Goal: Information Seeking & Learning: Find contact information

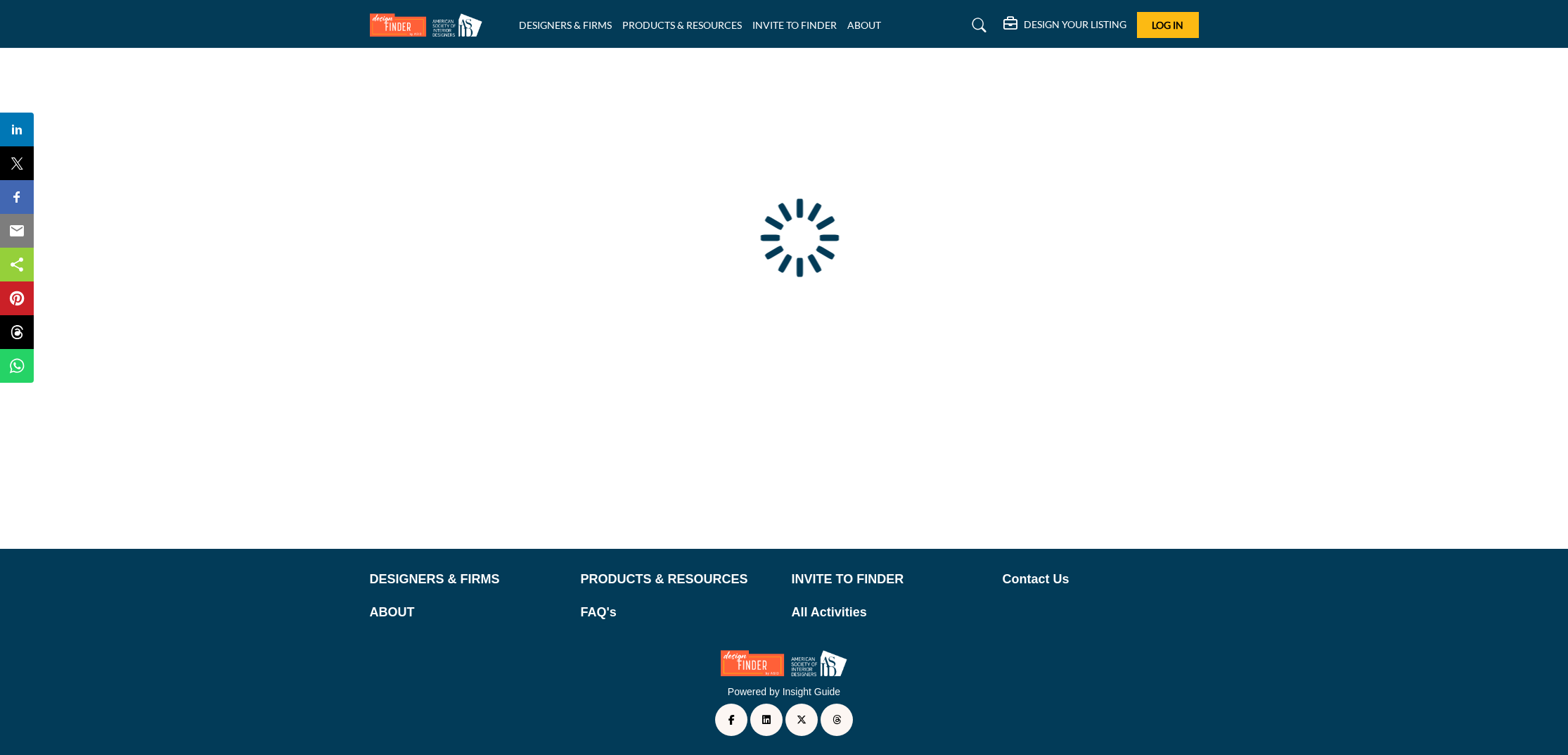
type input "**********"
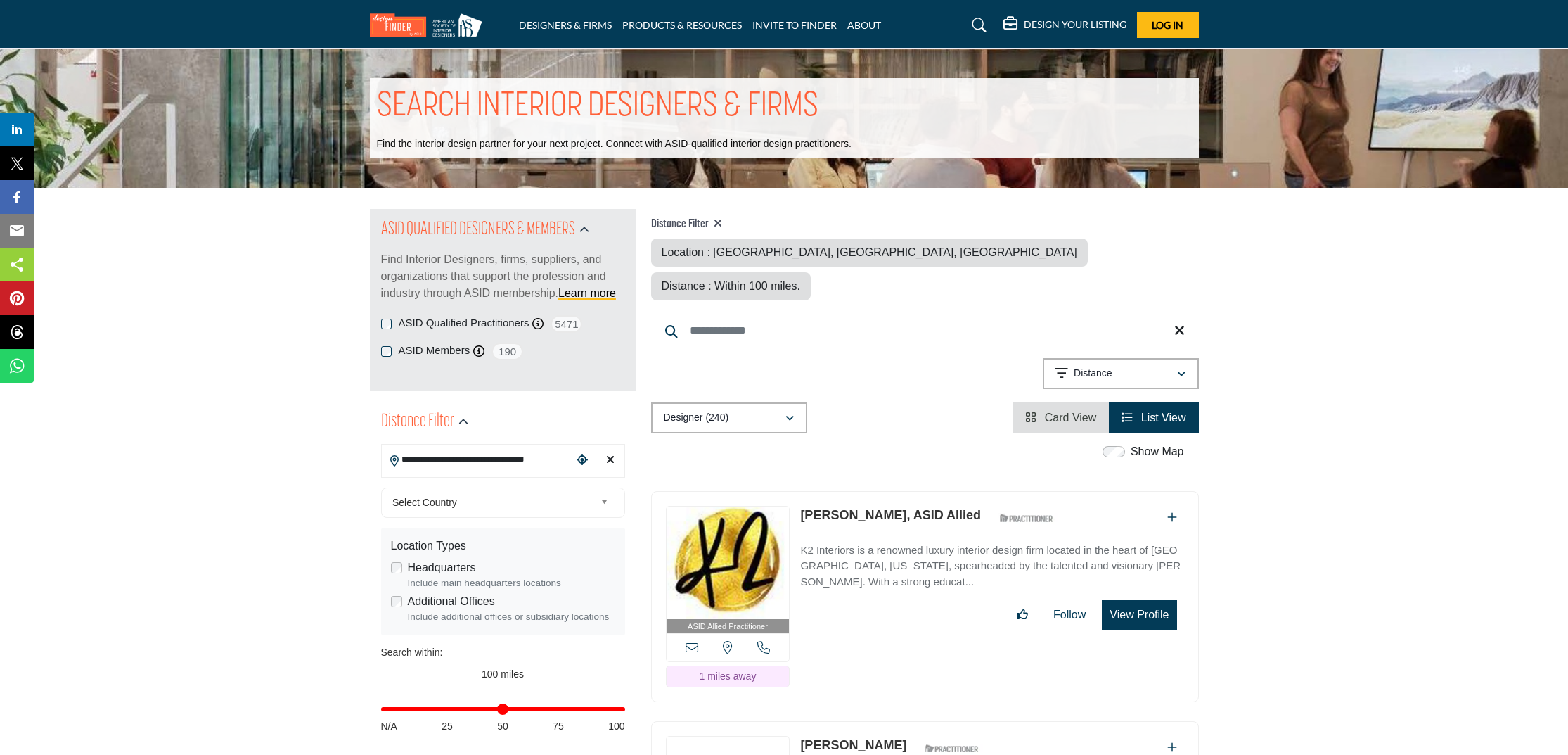
click at [610, 461] on icon "Clear search location" at bounding box center [609, 459] width 8 height 12
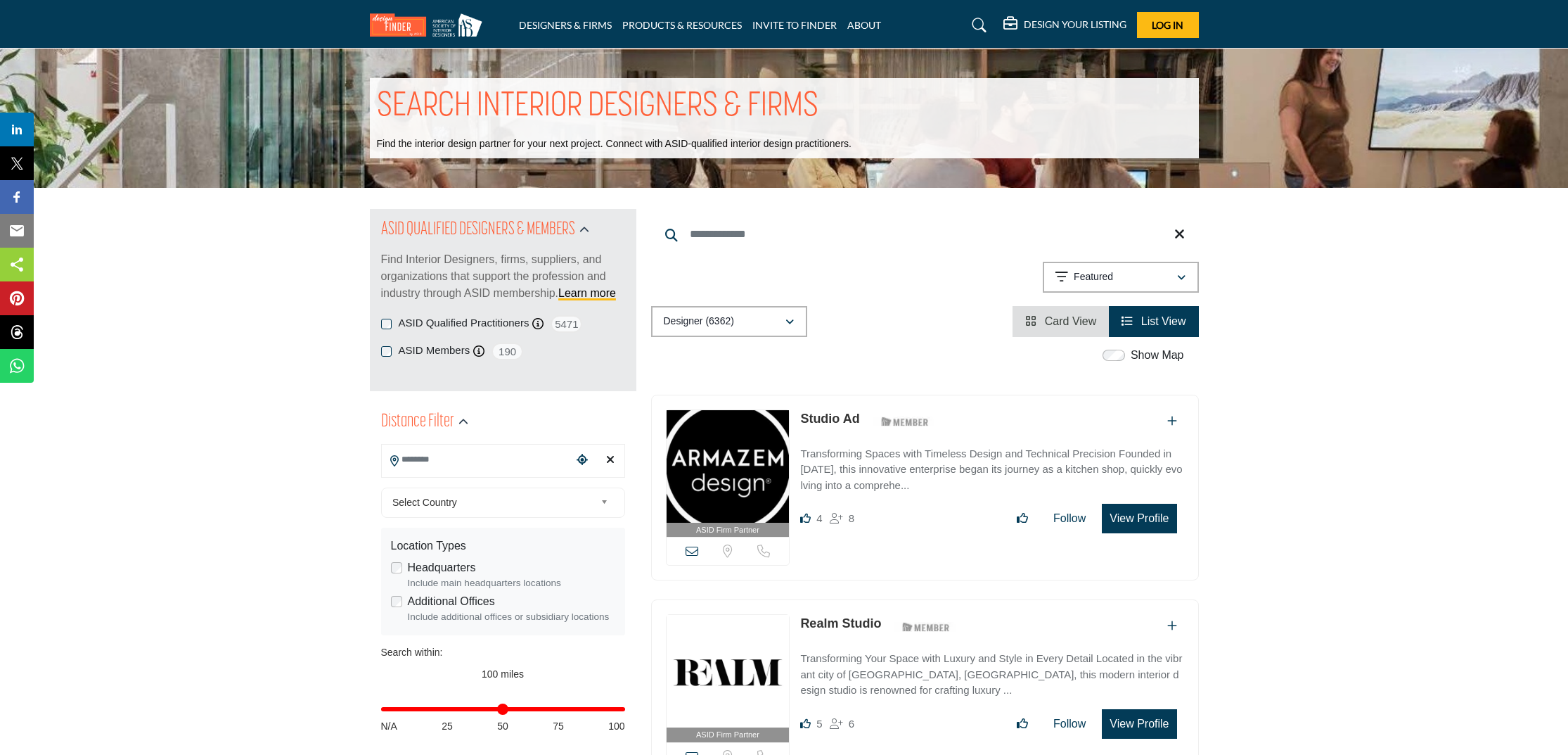
click at [1181, 235] on icon at bounding box center [1179, 234] width 11 height 14
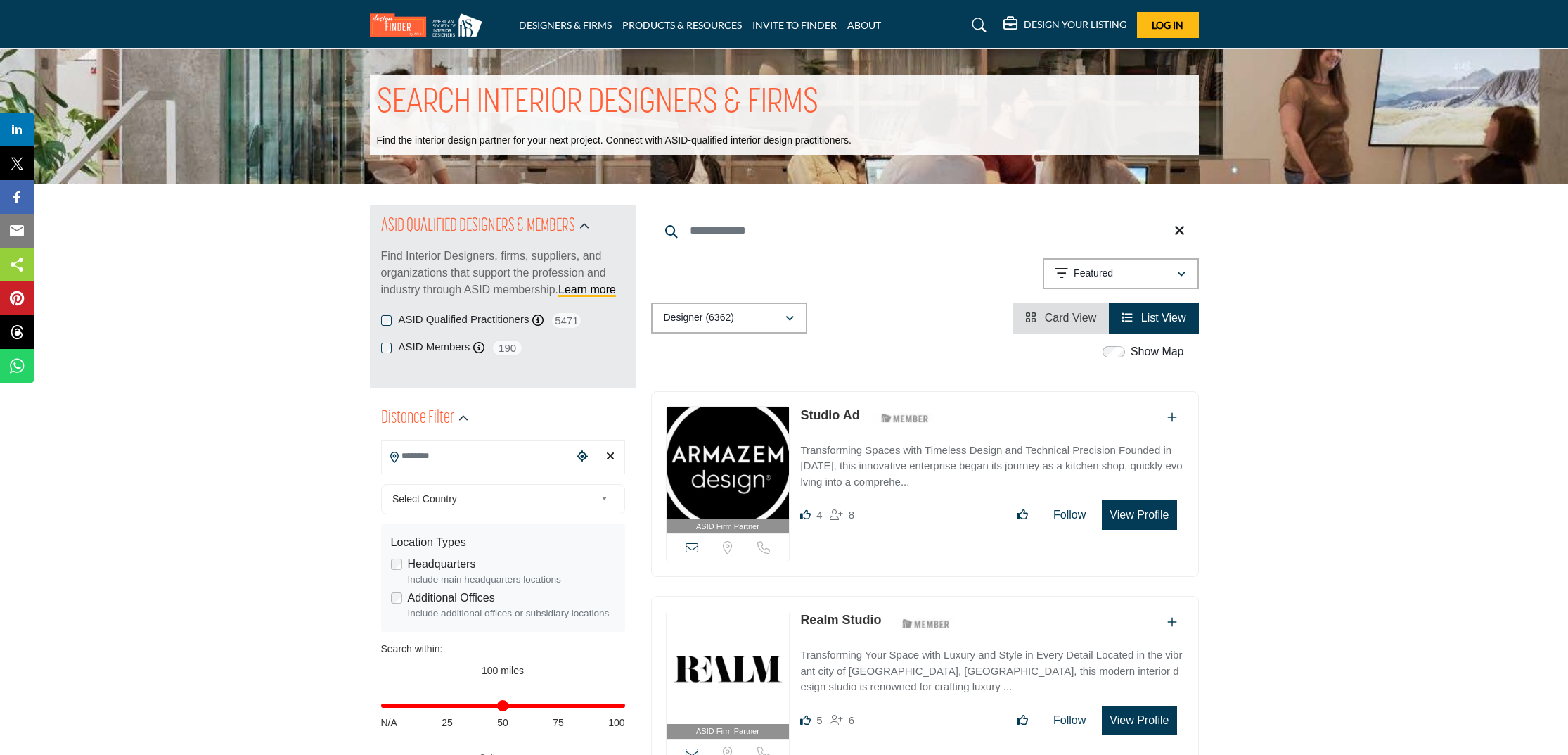
click at [1181, 231] on icon at bounding box center [1179, 231] width 11 height 14
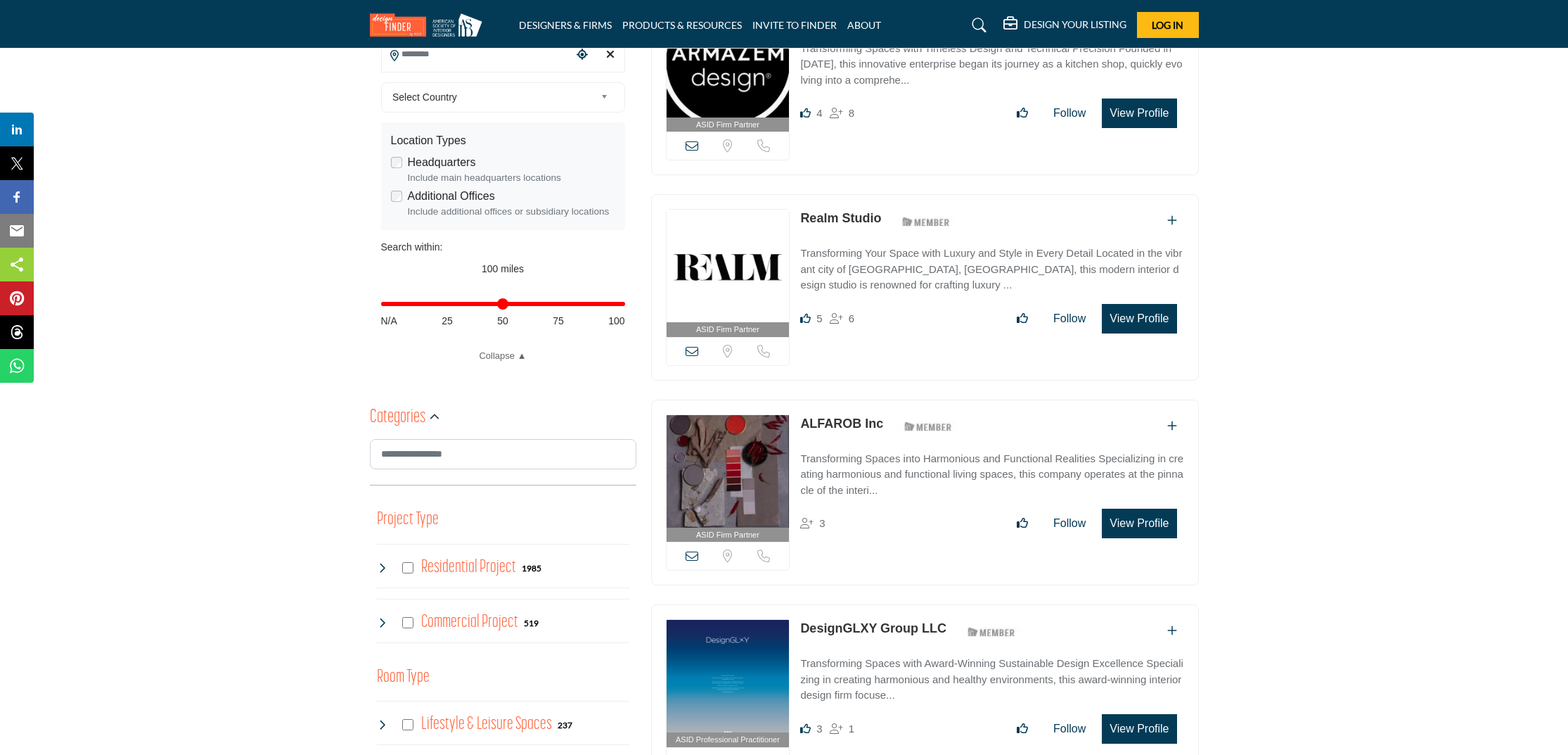
scroll to position [322, 0]
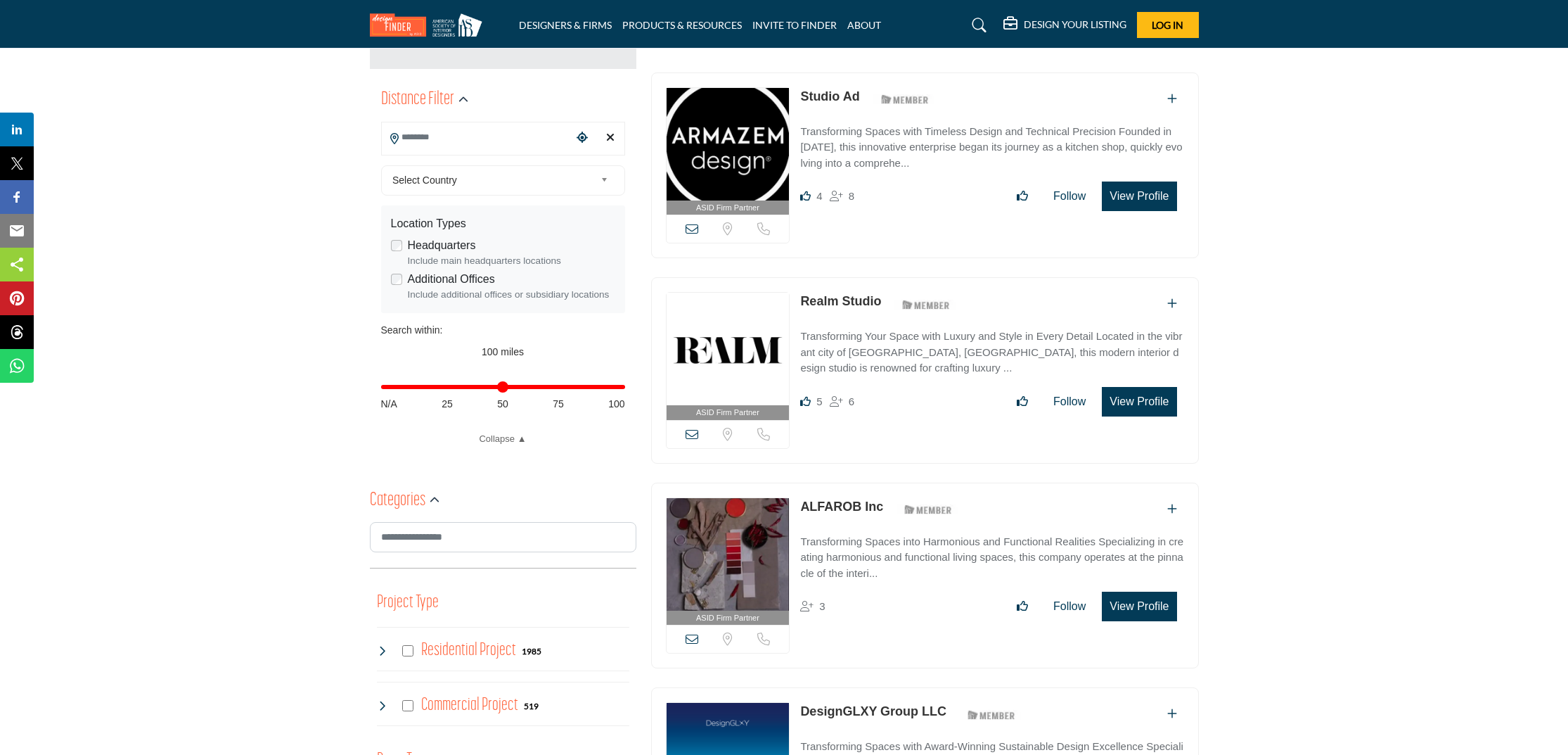
click at [502, 137] on input "Search Location" at bounding box center [477, 137] width 190 height 28
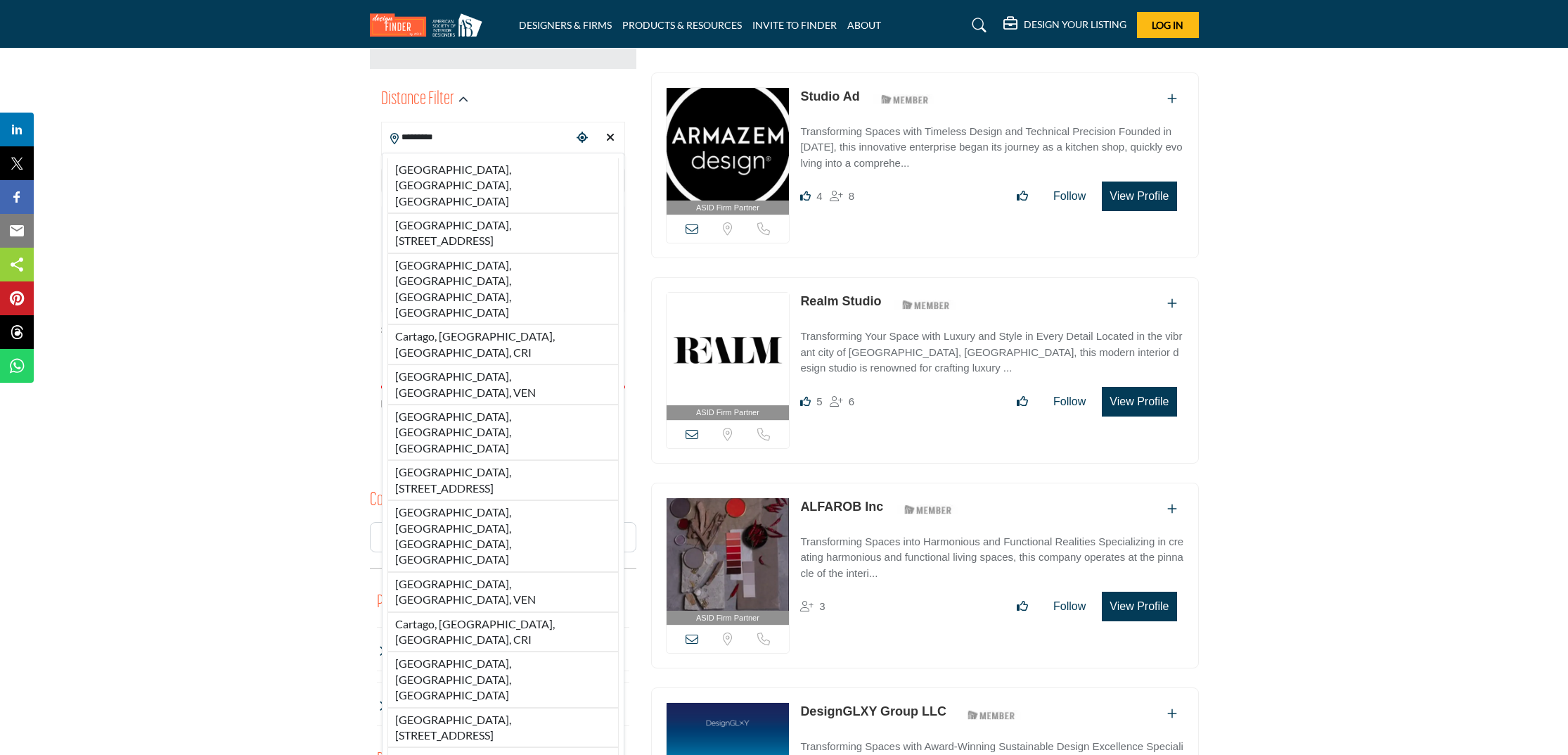
type input "*********"
drag, startPoint x: 653, startPoint y: 208, endPoint x: 531, endPoint y: 171, distance: 127.5
click at [531, 171] on div "[GEOGRAPHIC_DATA], [GEOGRAPHIC_DATA], [GEOGRAPHIC_DATA] [GEOGRAPHIC_DATA], [STR…" at bounding box center [503, 539] width 242 height 773
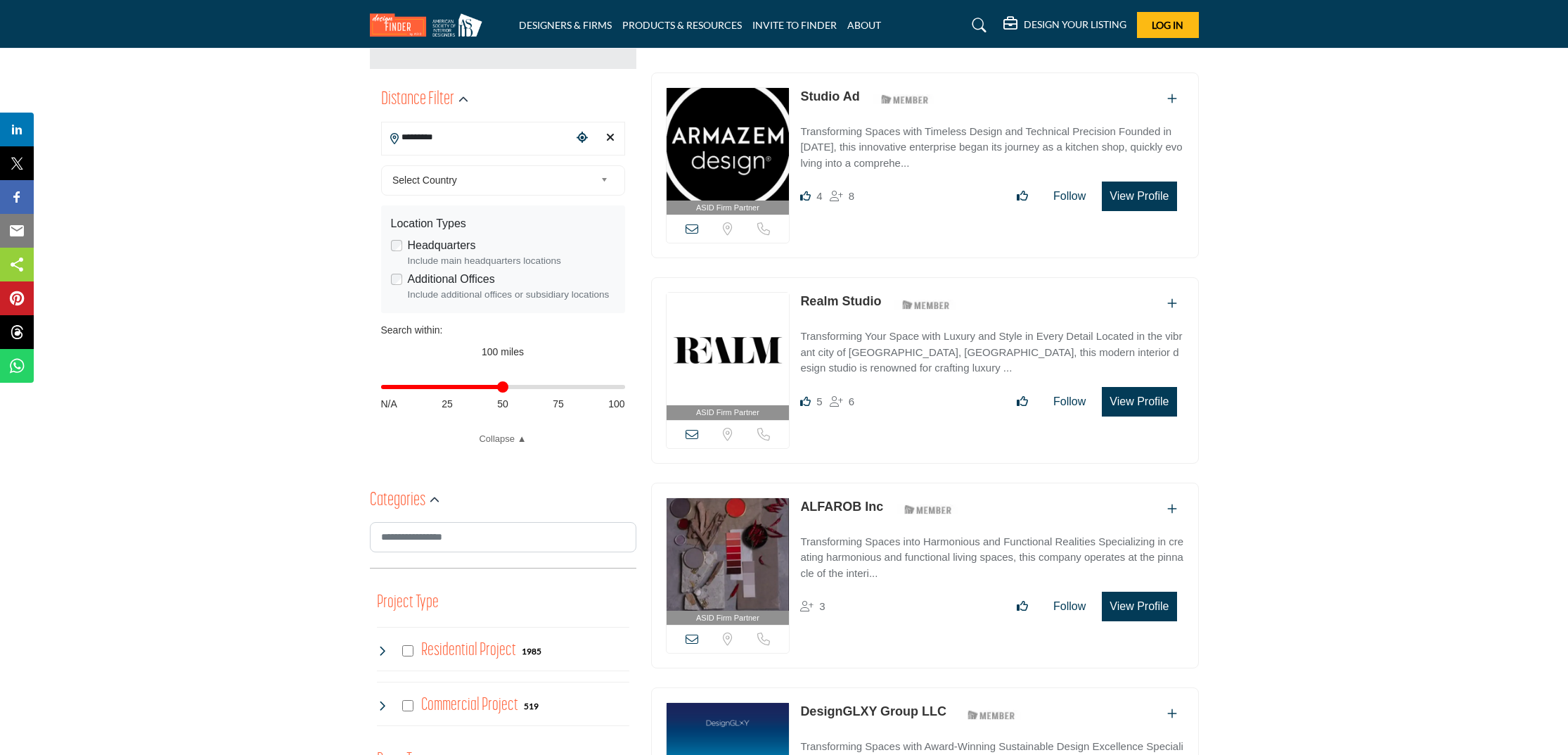
drag, startPoint x: 615, startPoint y: 385, endPoint x: 503, endPoint y: 389, distance: 112.1
type input "**"
click at [503, 388] on input "Distance in miles" at bounding box center [504, 386] width 244 height 3
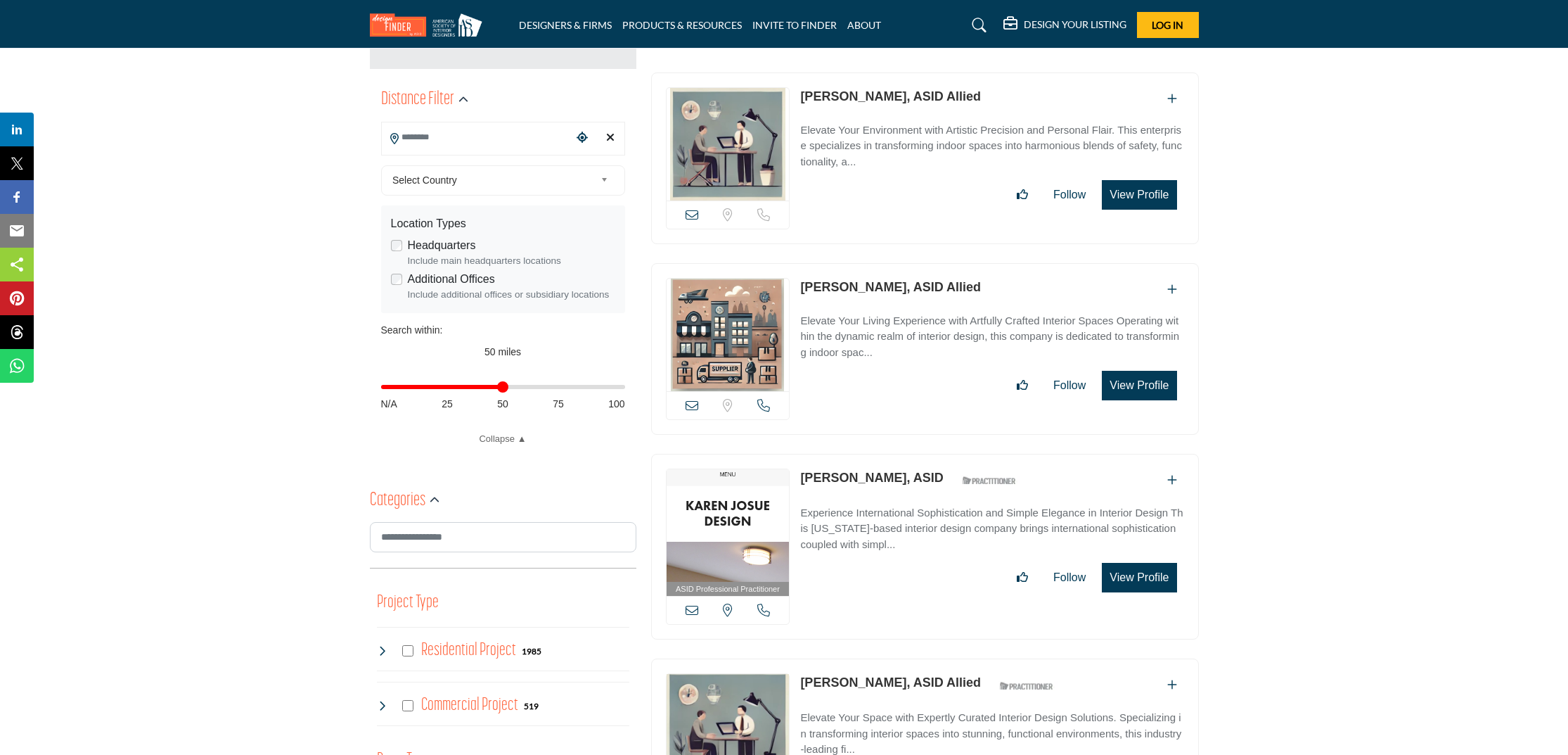
drag, startPoint x: 503, startPoint y: 387, endPoint x: 486, endPoint y: 385, distance: 17.1
click at [503, 387] on input "Distance in miles" at bounding box center [504, 386] width 244 height 3
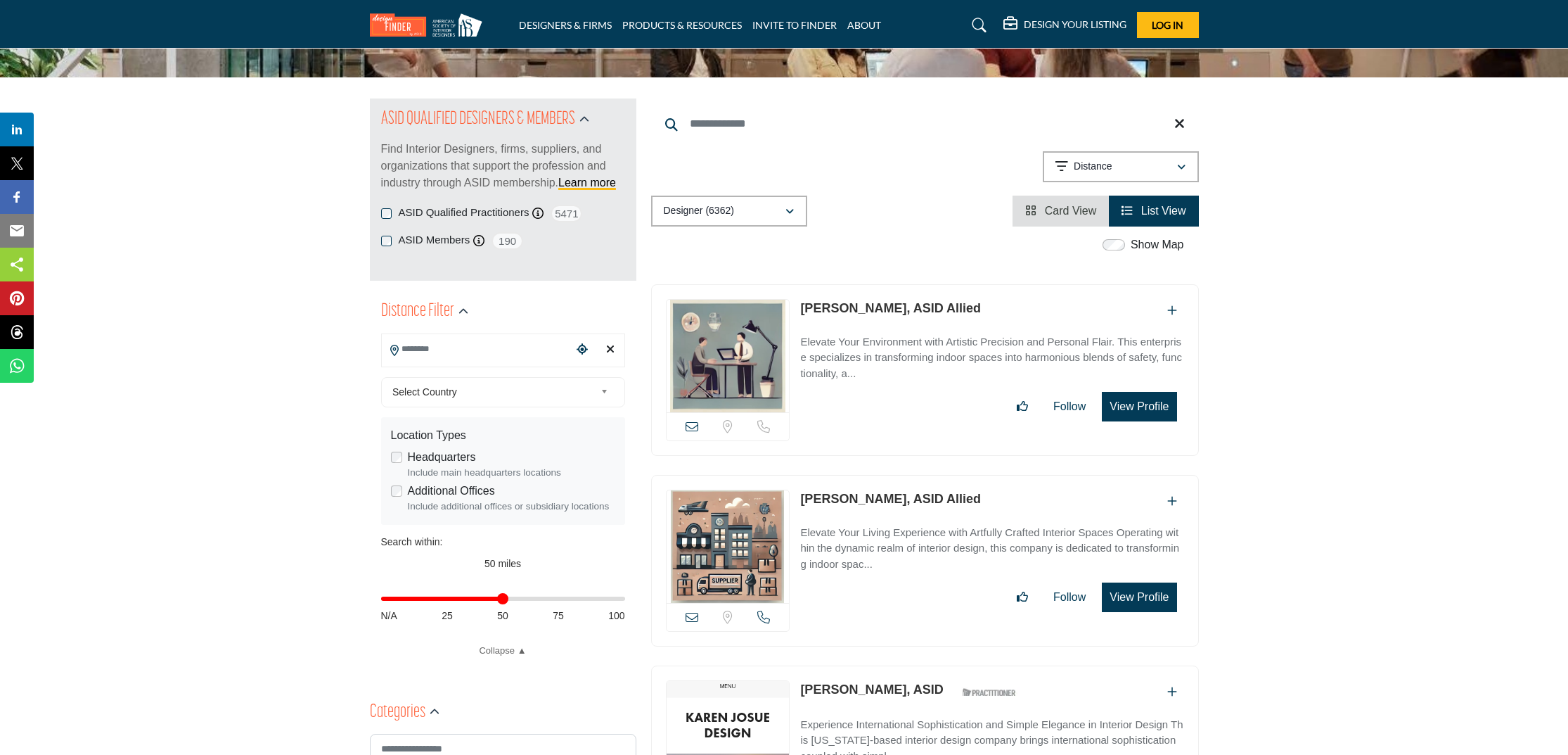
scroll to position [117, 0]
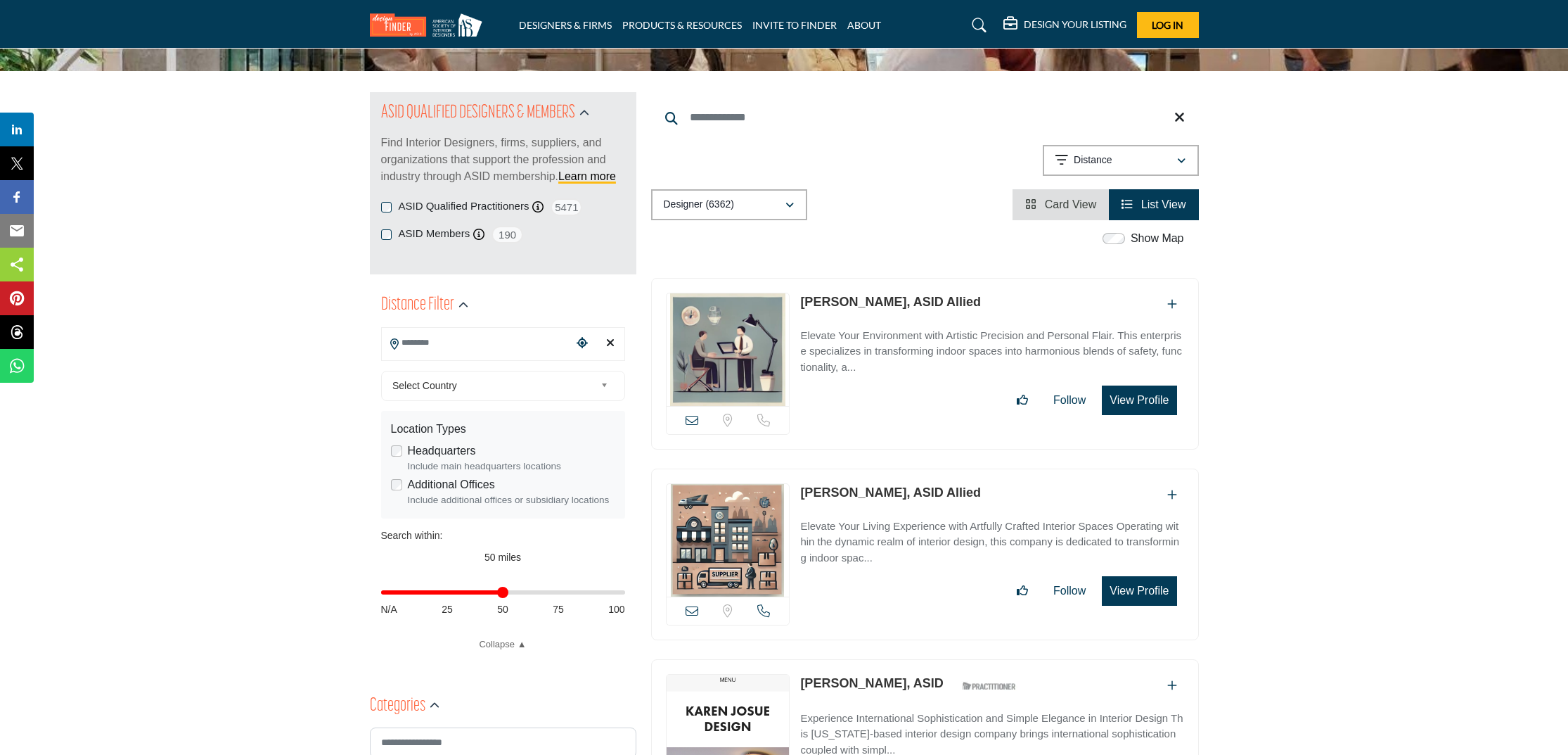
click at [956, 303] on div "[PERSON_NAME], ASID Allied" at bounding box center [991, 304] width 383 height 23
drag, startPoint x: 956, startPoint y: 303, endPoint x: 797, endPoint y: 305, distance: 159.0
click at [797, 306] on div "Location is currently unavailable for this contact. Call is currently unavailab…" at bounding box center [924, 363] width 547 height 171
copy link "[PERSON_NAME], ASID Allied"
click at [870, 488] on link "[PERSON_NAME], ASID Allied" at bounding box center [889, 493] width 180 height 14
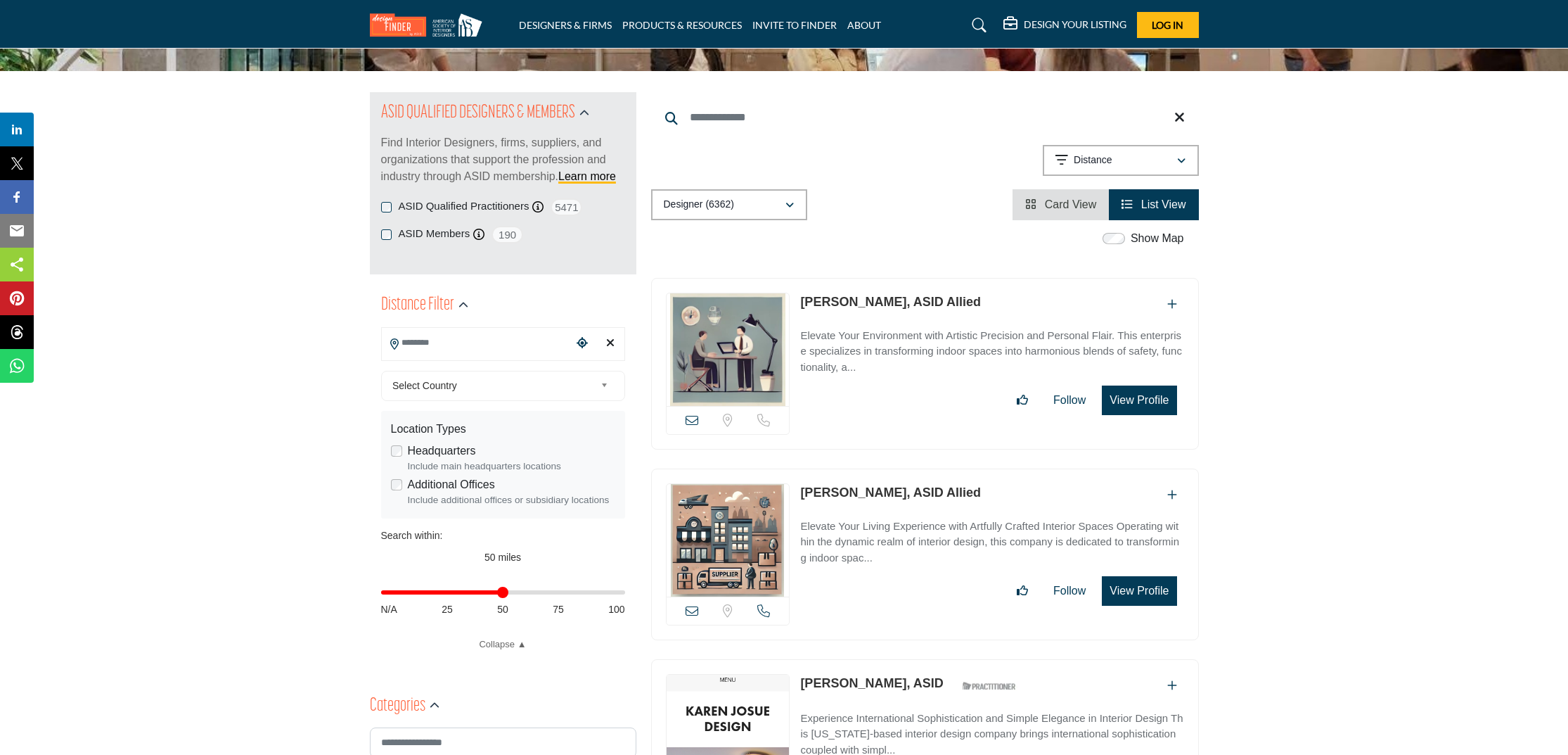
drag, startPoint x: 972, startPoint y: 493, endPoint x: 857, endPoint y: 491, distance: 115.0
click at [857, 491] on div "[PERSON_NAME], ASID Allied" at bounding box center [991, 495] width 383 height 23
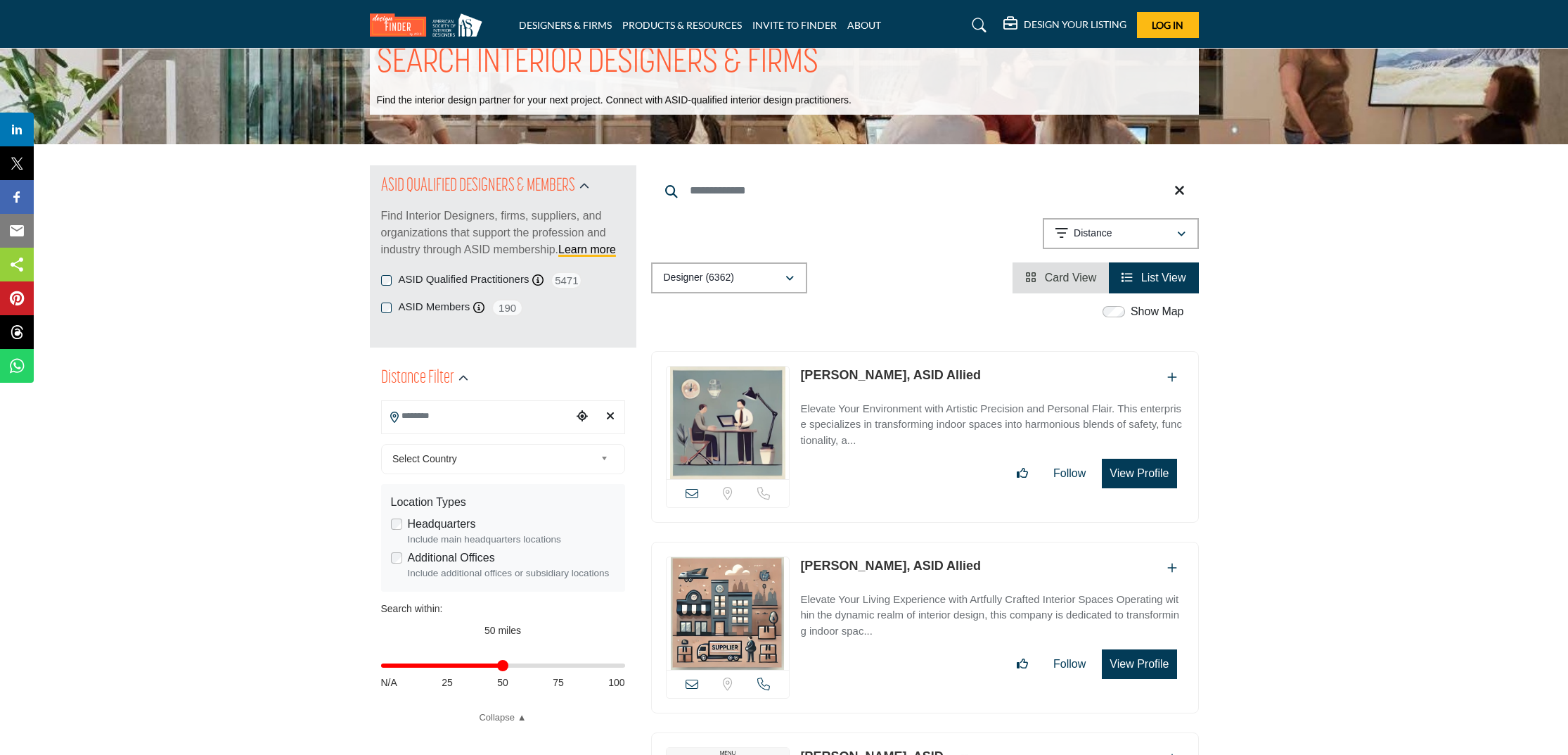
drag, startPoint x: 799, startPoint y: 560, endPoint x: 893, endPoint y: 568, distance: 94.3
click at [893, 568] on div "Location is currently unavailable for this contact." at bounding box center [924, 627] width 547 height 171
copy link "Kim Thomason"
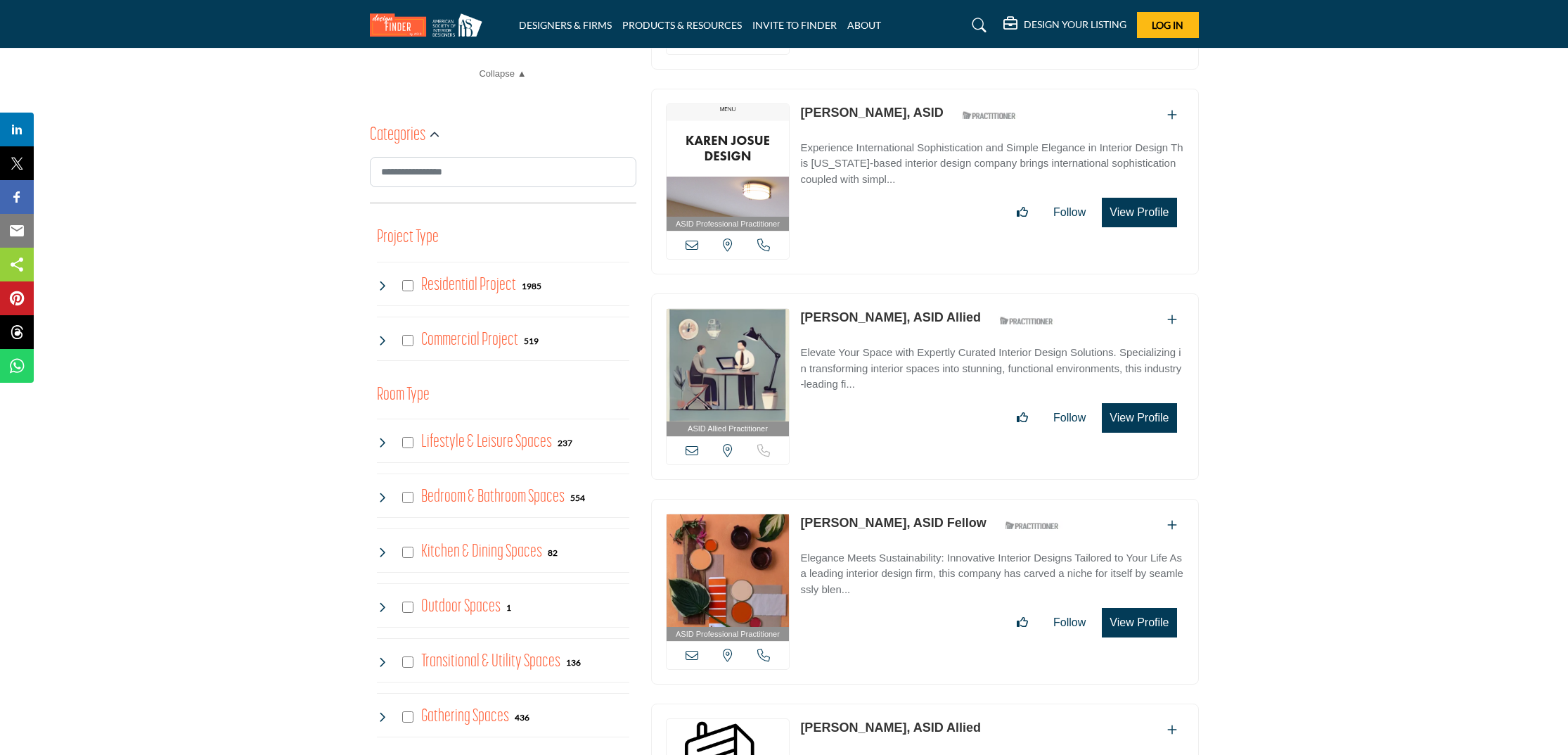
scroll to position [689, 0]
drag, startPoint x: 881, startPoint y: 121, endPoint x: 797, endPoint y: 113, distance: 84.4
click at [797, 113] on div "ASID Professional Practitioner ASID Professional Practitioners have successfull…" at bounding box center [924, 180] width 547 height 187
copy link "[PERSON_NAME], ASID"
drag, startPoint x: 894, startPoint y: 320, endPoint x: 797, endPoint y: 308, distance: 97.7
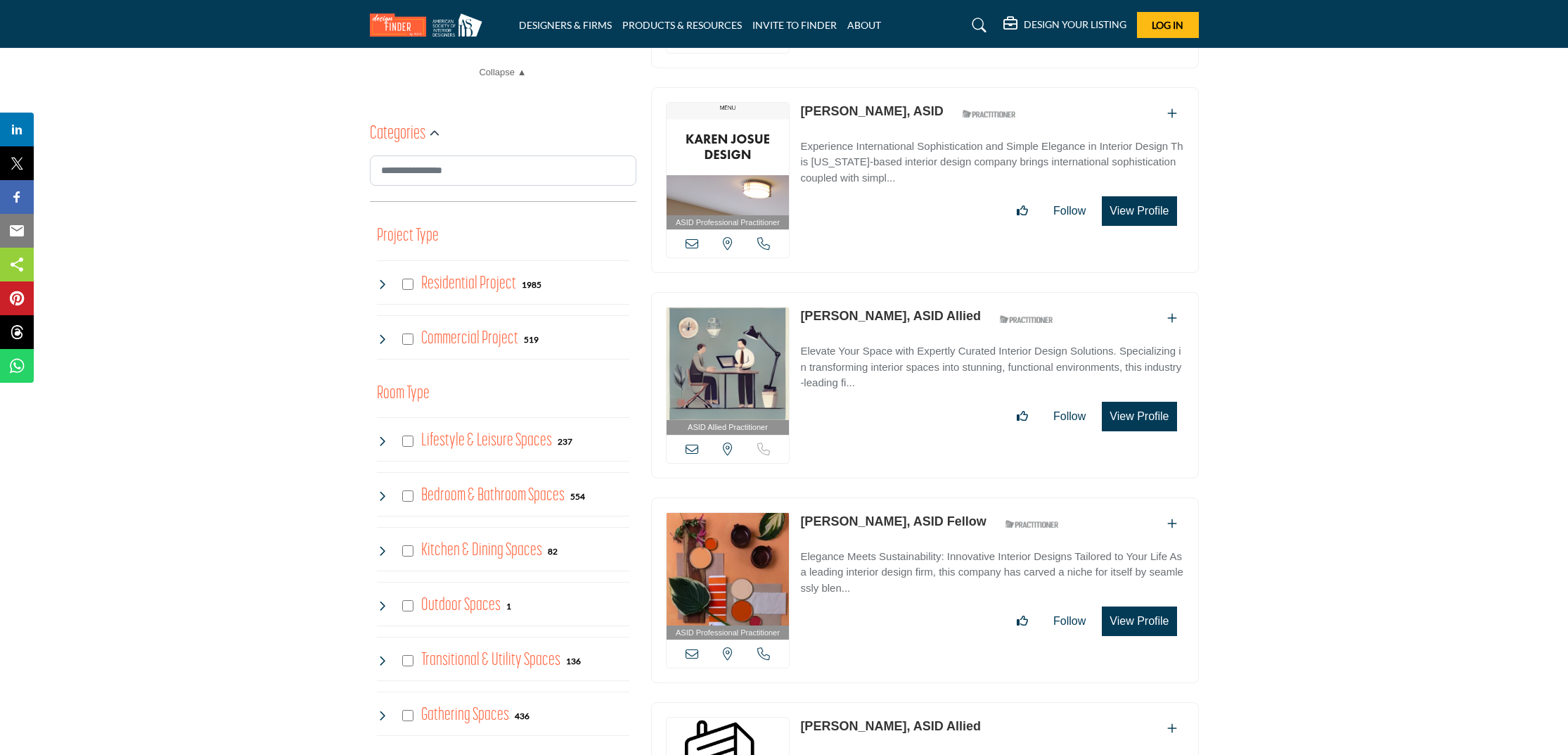
click at [797, 308] on div "ASID Allied Practitioner ASID Allied Practitioners have successfully completed …" at bounding box center [924, 385] width 547 height 187
copy link "[PERSON_NAME], ASID Allied"
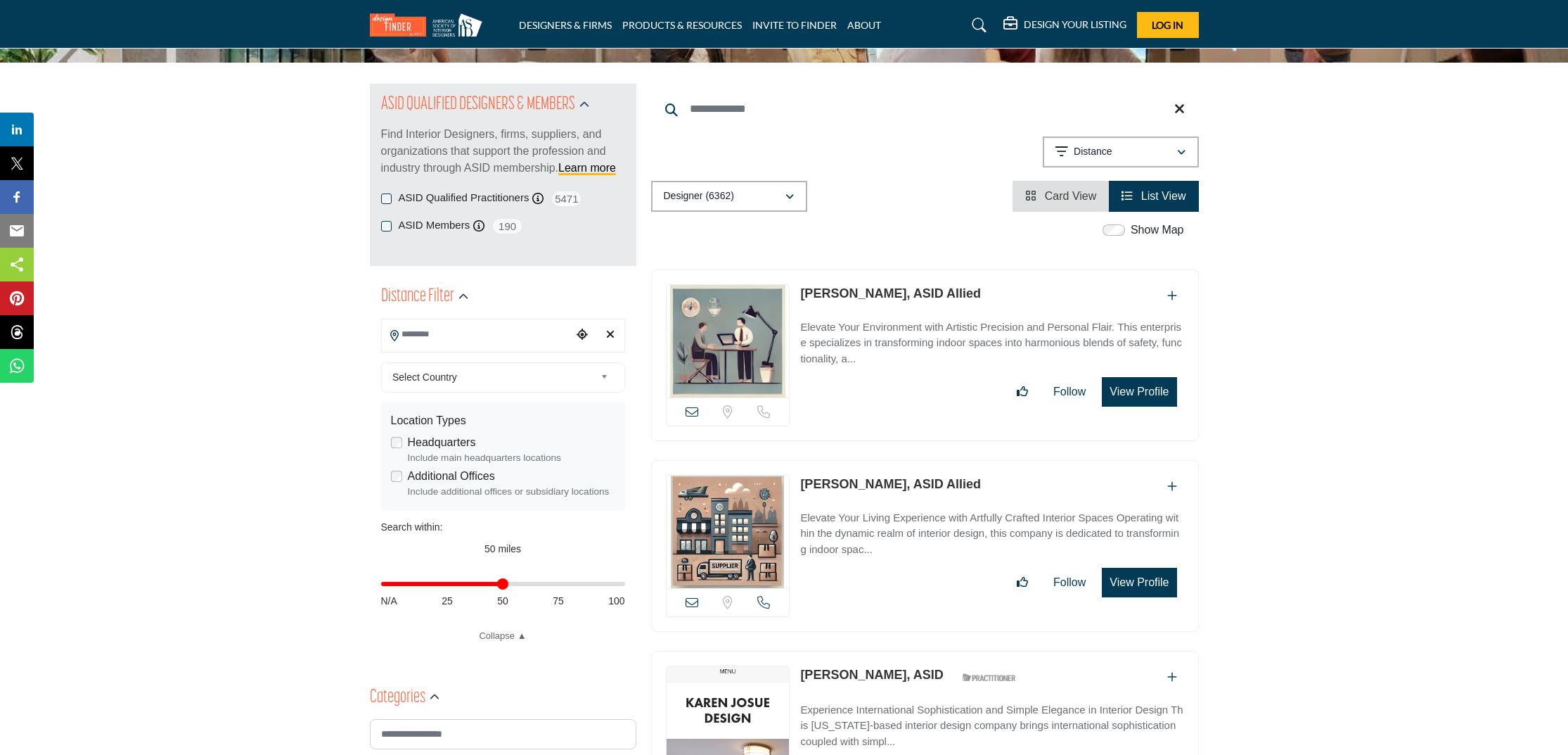
scroll to position [147, 0]
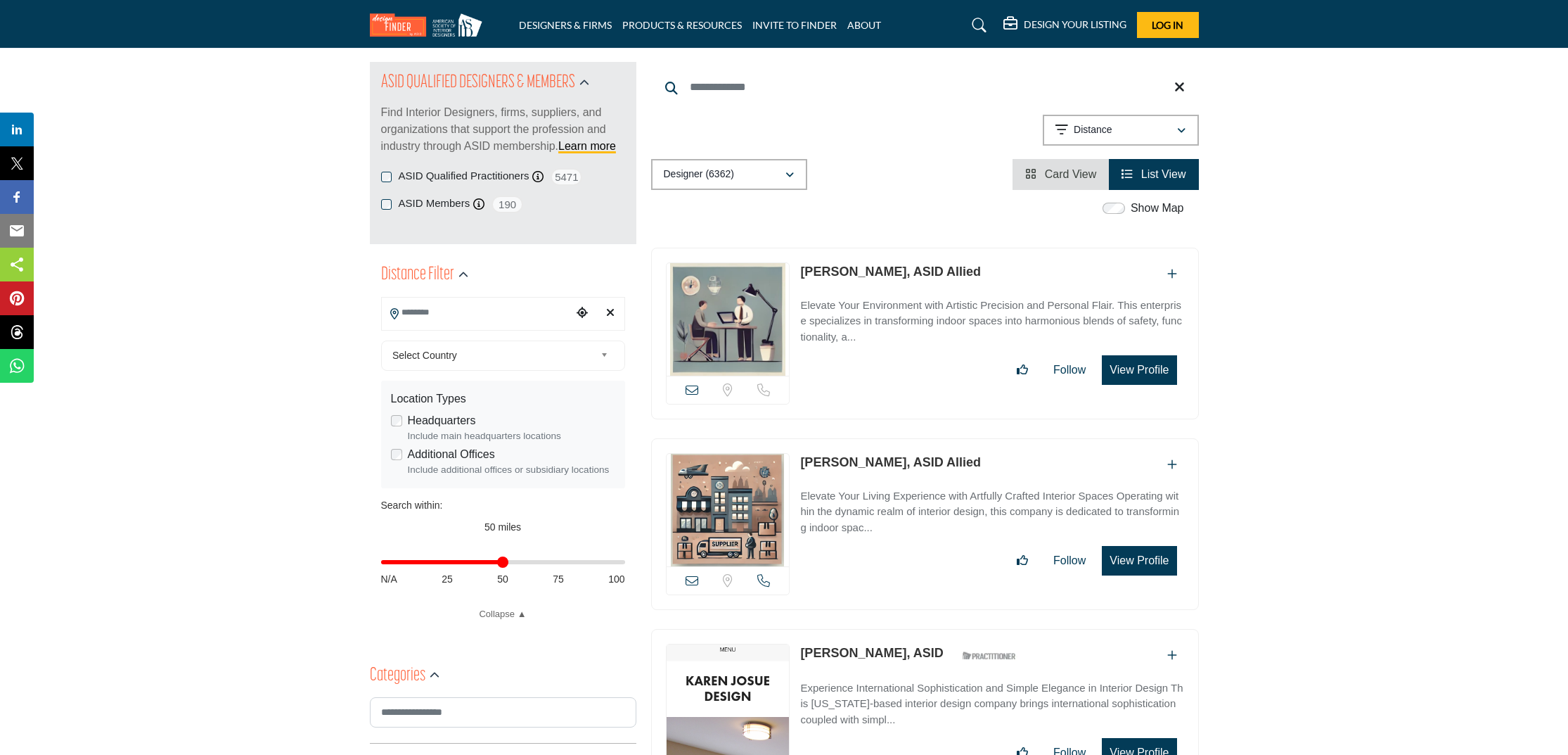
click at [502, 282] on div "Distance Filter" at bounding box center [504, 275] width 244 height 25
click at [500, 292] on div "Distance Filter" at bounding box center [504, 276] width 244 height 43
click at [502, 303] on input "Search Location" at bounding box center [477, 312] width 190 height 28
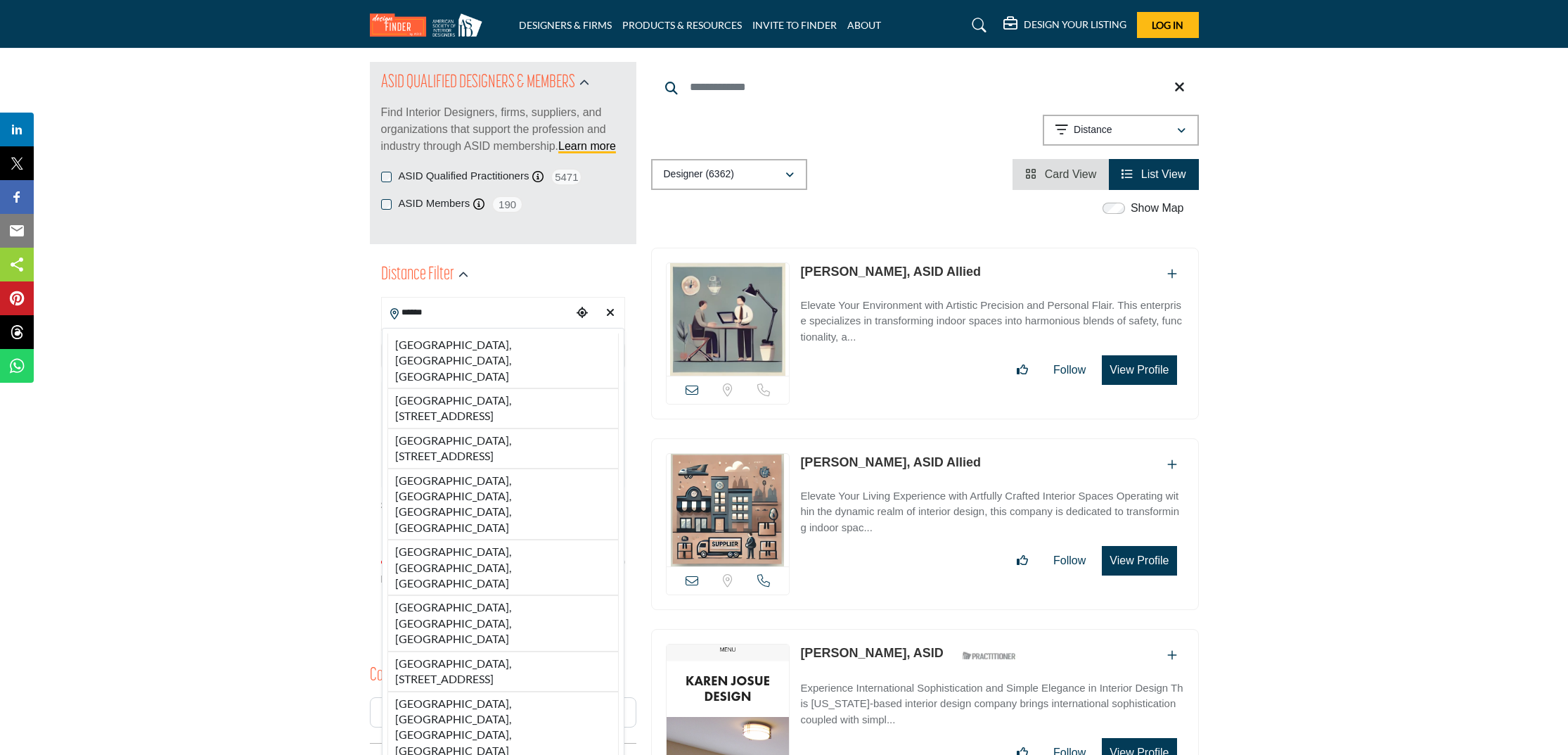
drag, startPoint x: 508, startPoint y: 352, endPoint x: 372, endPoint y: 342, distance: 136.4
click at [508, 352] on li "[GEOGRAPHIC_DATA], [GEOGRAPHIC_DATA], [GEOGRAPHIC_DATA]" at bounding box center [504, 360] width 232 height 55
type input "**********"
type input "***"
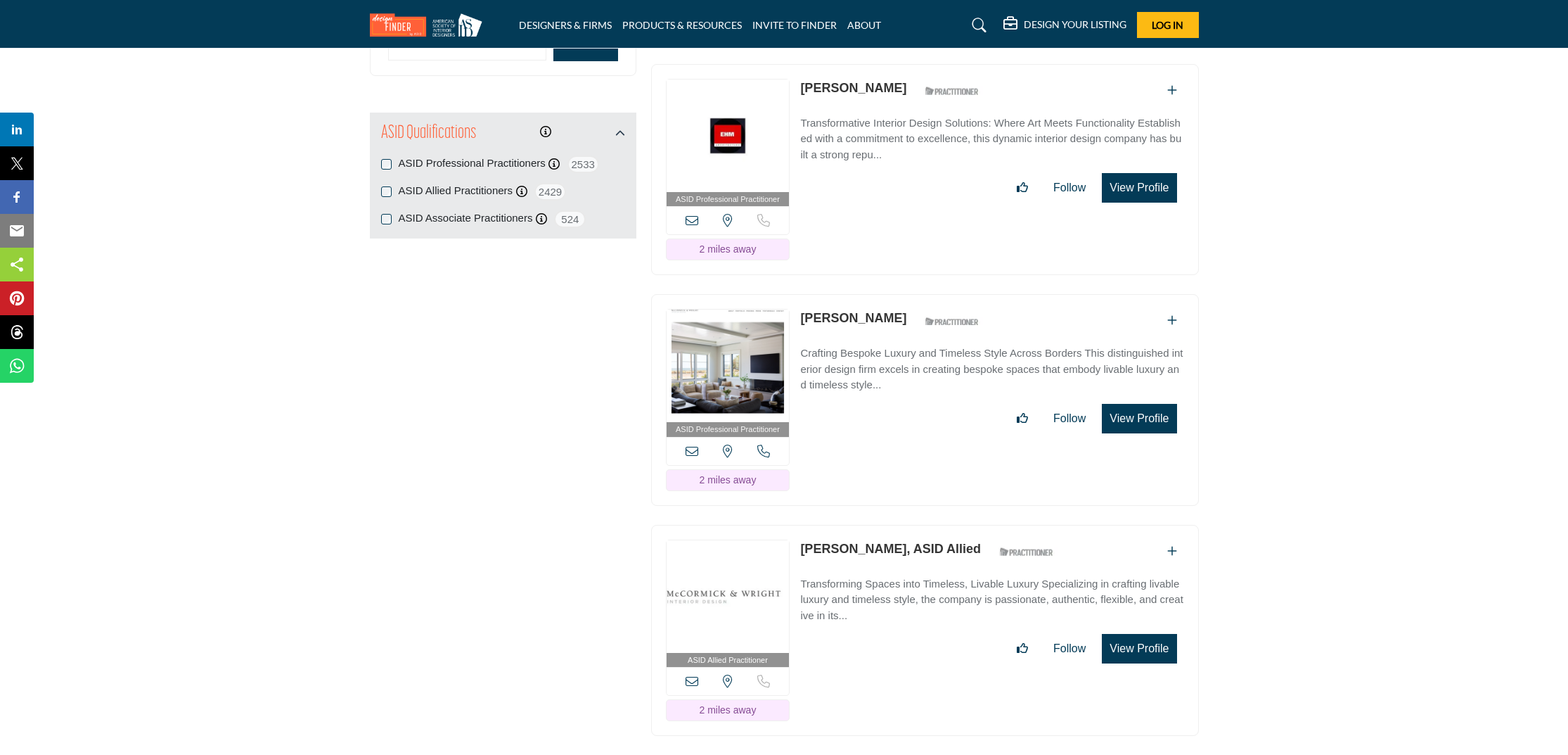
scroll to position [1813, 0]
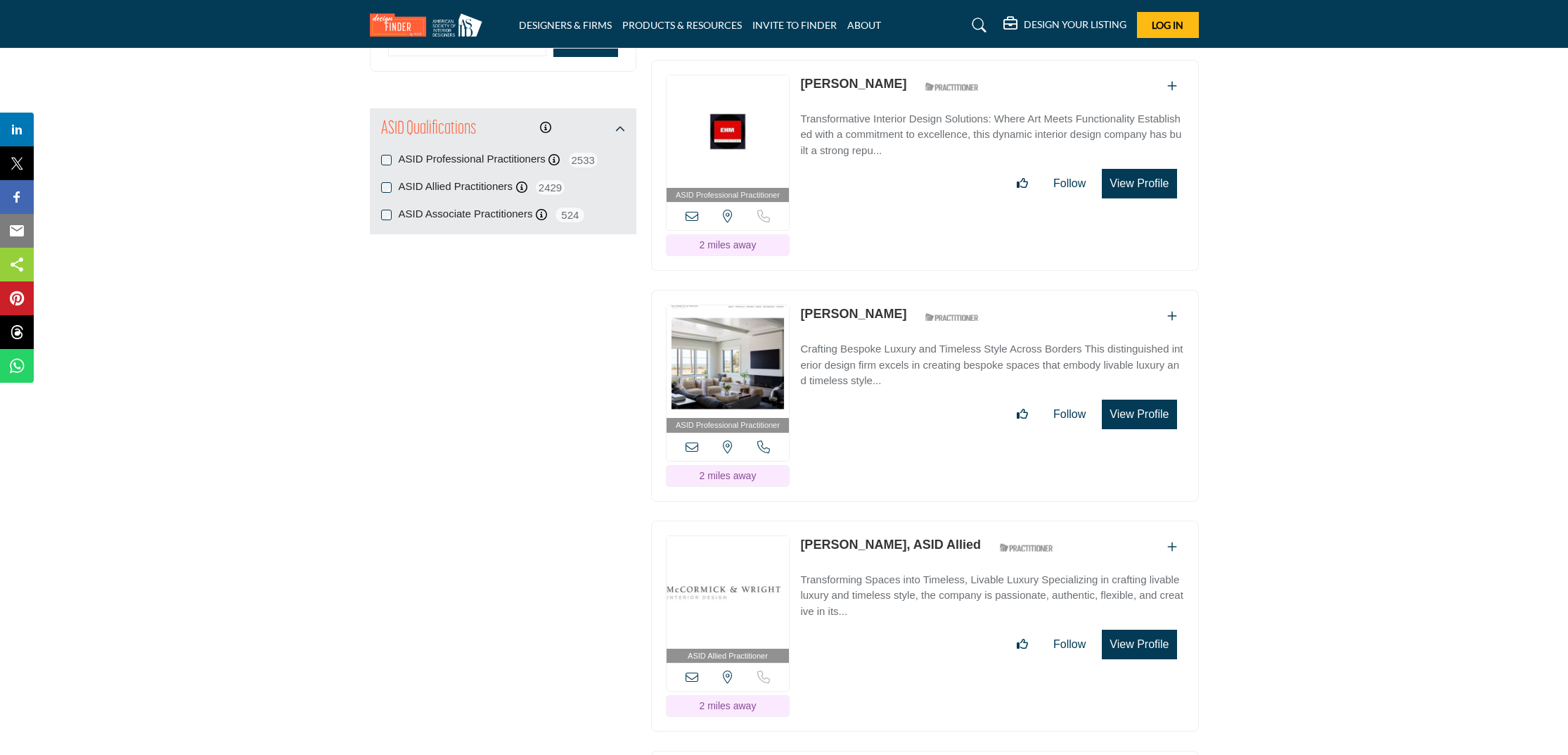
drag, startPoint x: 872, startPoint y: 271, endPoint x: 802, endPoint y: 275, distance: 70.1
click at [802, 304] on div "Jason York ASID Qualified Practitioner who validates work and experience to hol…" at bounding box center [893, 316] width 187 height 24
copy link "[PERSON_NAME]"
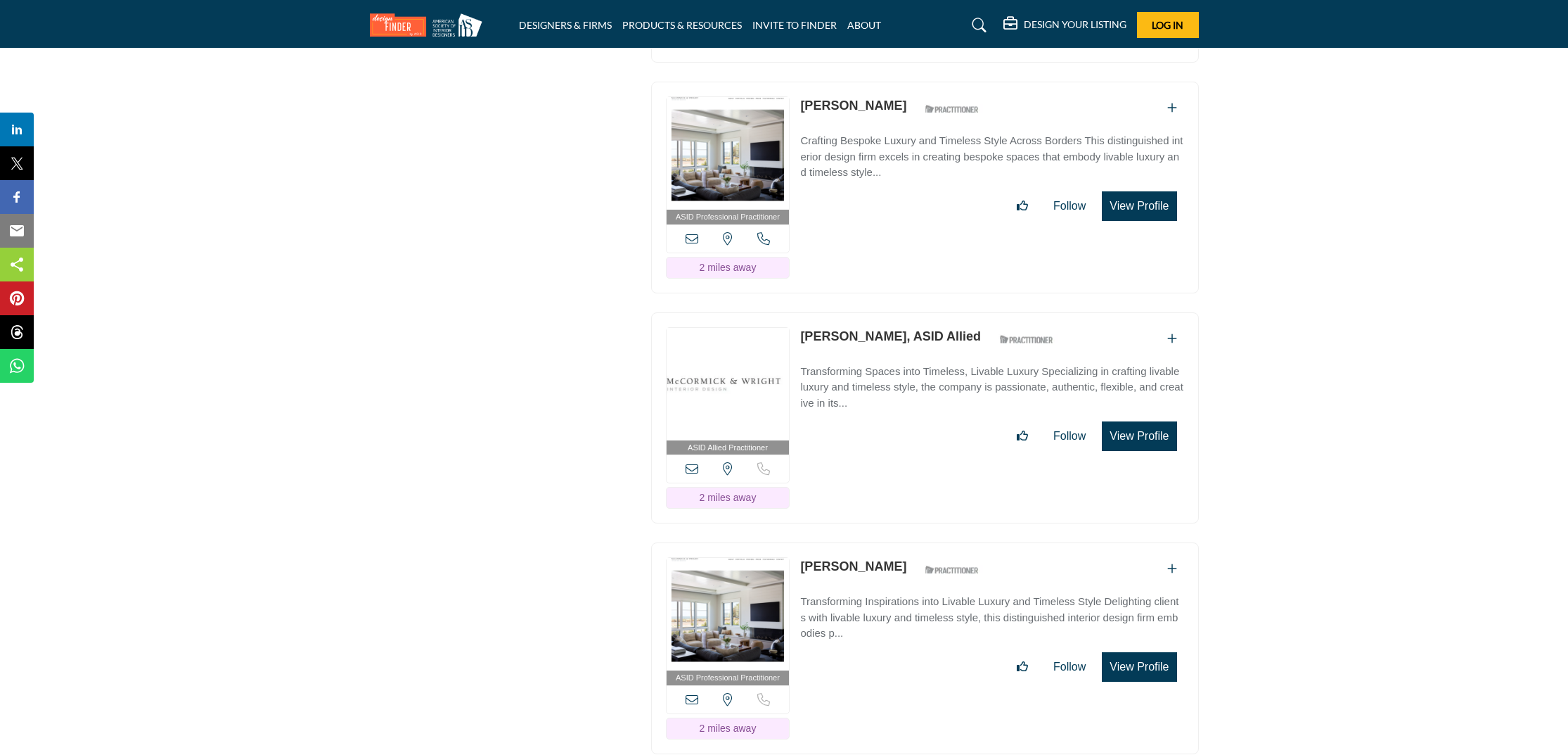
scroll to position [2052, 0]
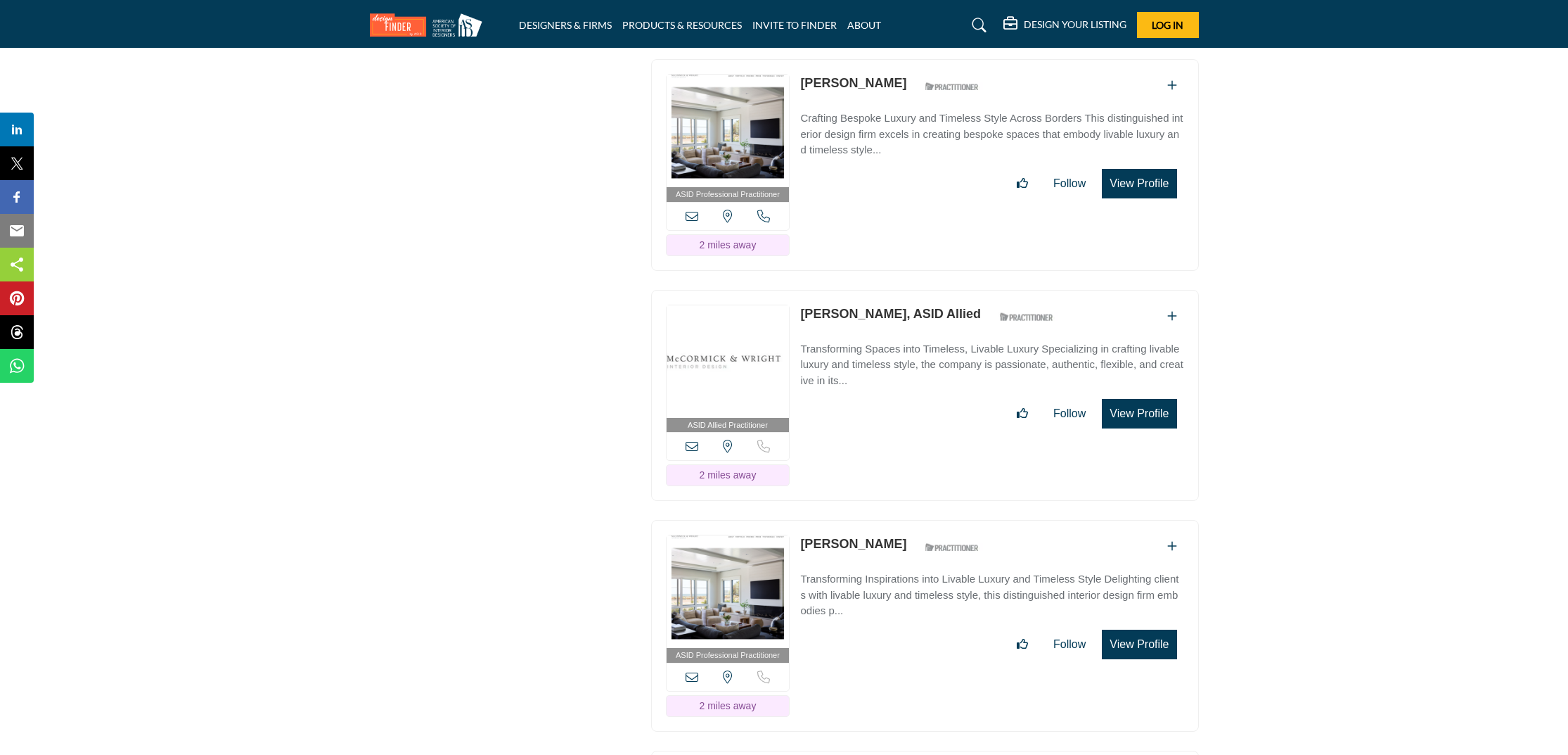
drag, startPoint x: 799, startPoint y: 258, endPoint x: 902, endPoint y: 268, distance: 103.5
click at [902, 290] on div "ASID Allied Practitioner ASID Allied Practitioners have successfully completed …" at bounding box center [924, 396] width 547 height 212
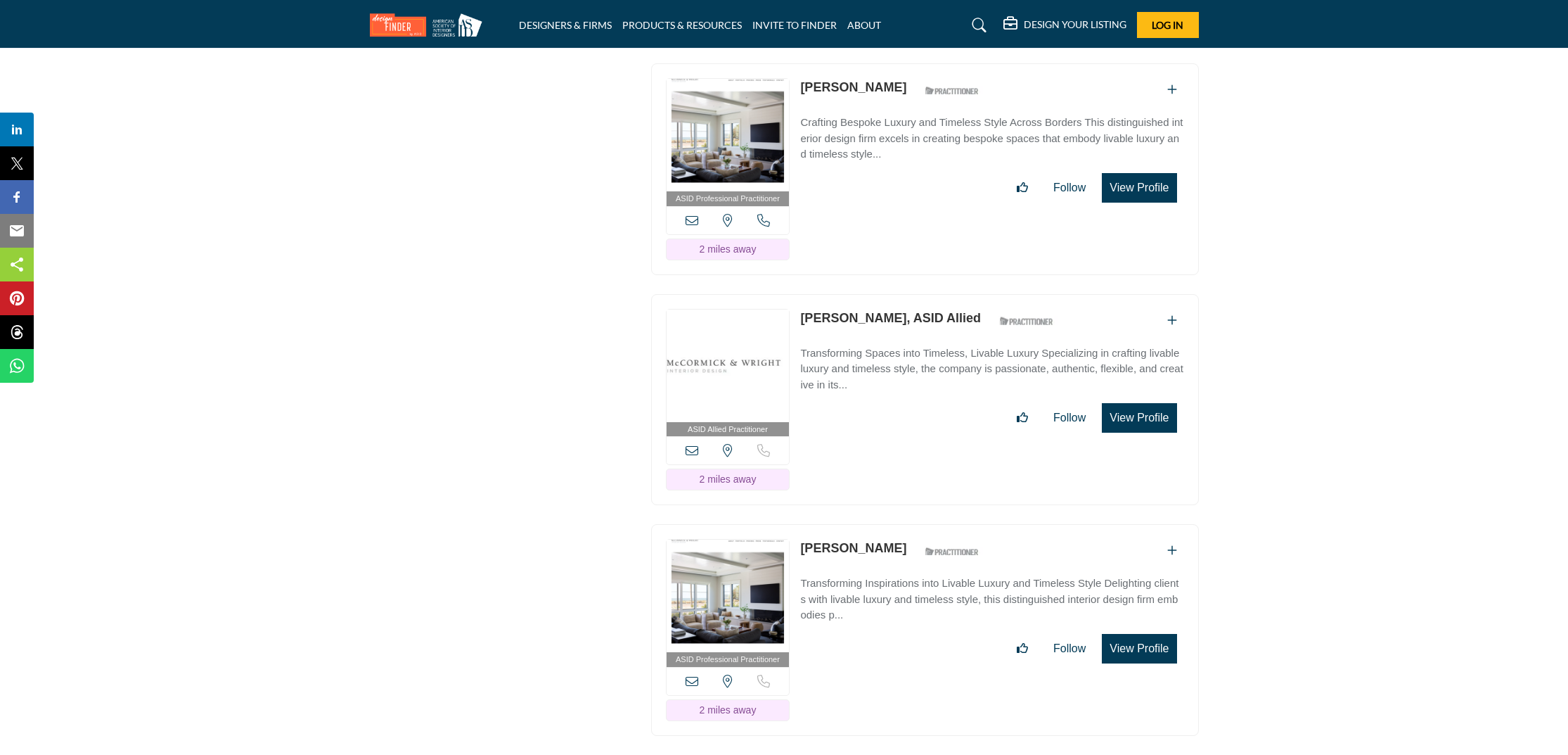
copy link "Sarah Alexander,"
click at [912, 311] on link "[PERSON_NAME], ASID Allied" at bounding box center [889, 318] width 180 height 14
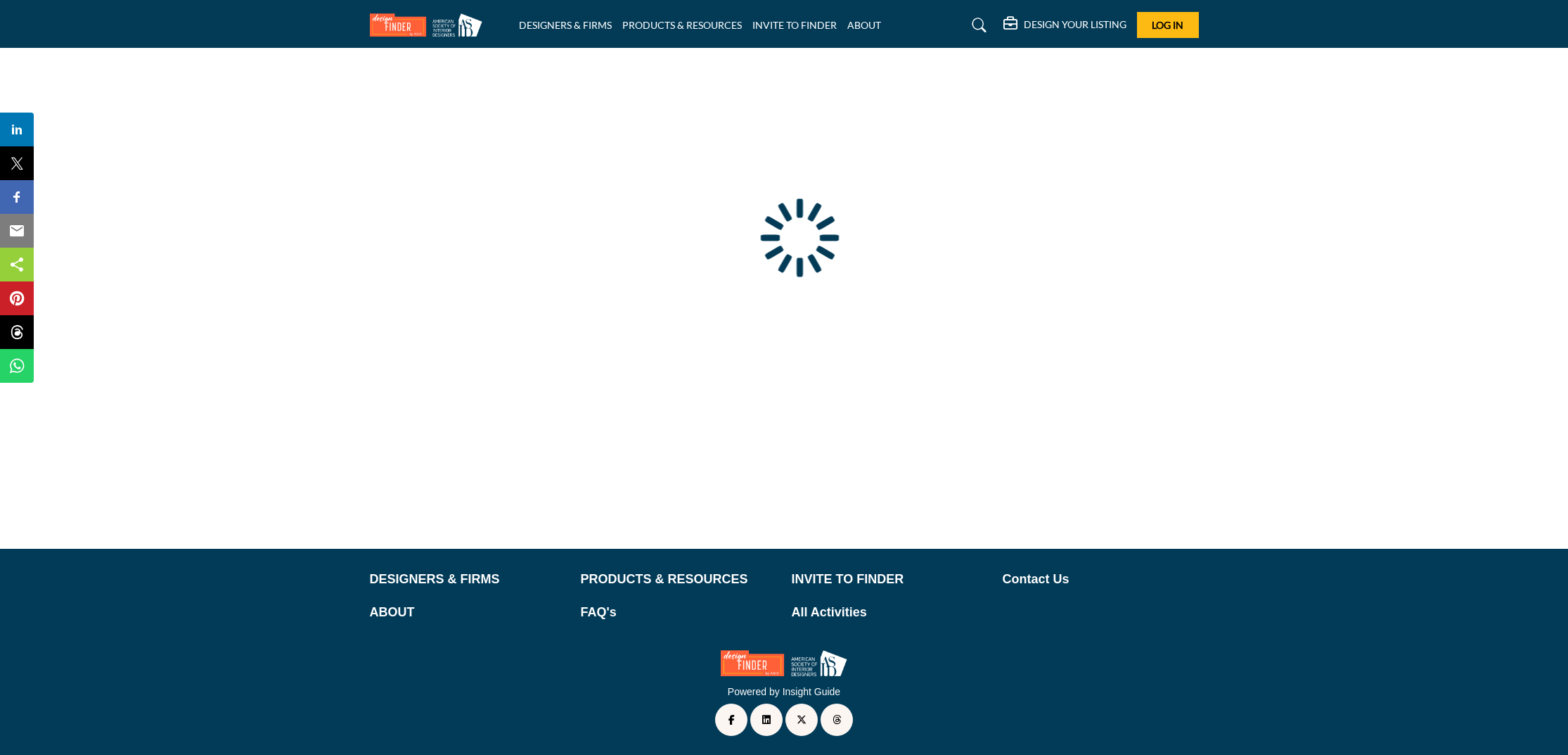
type input "**********"
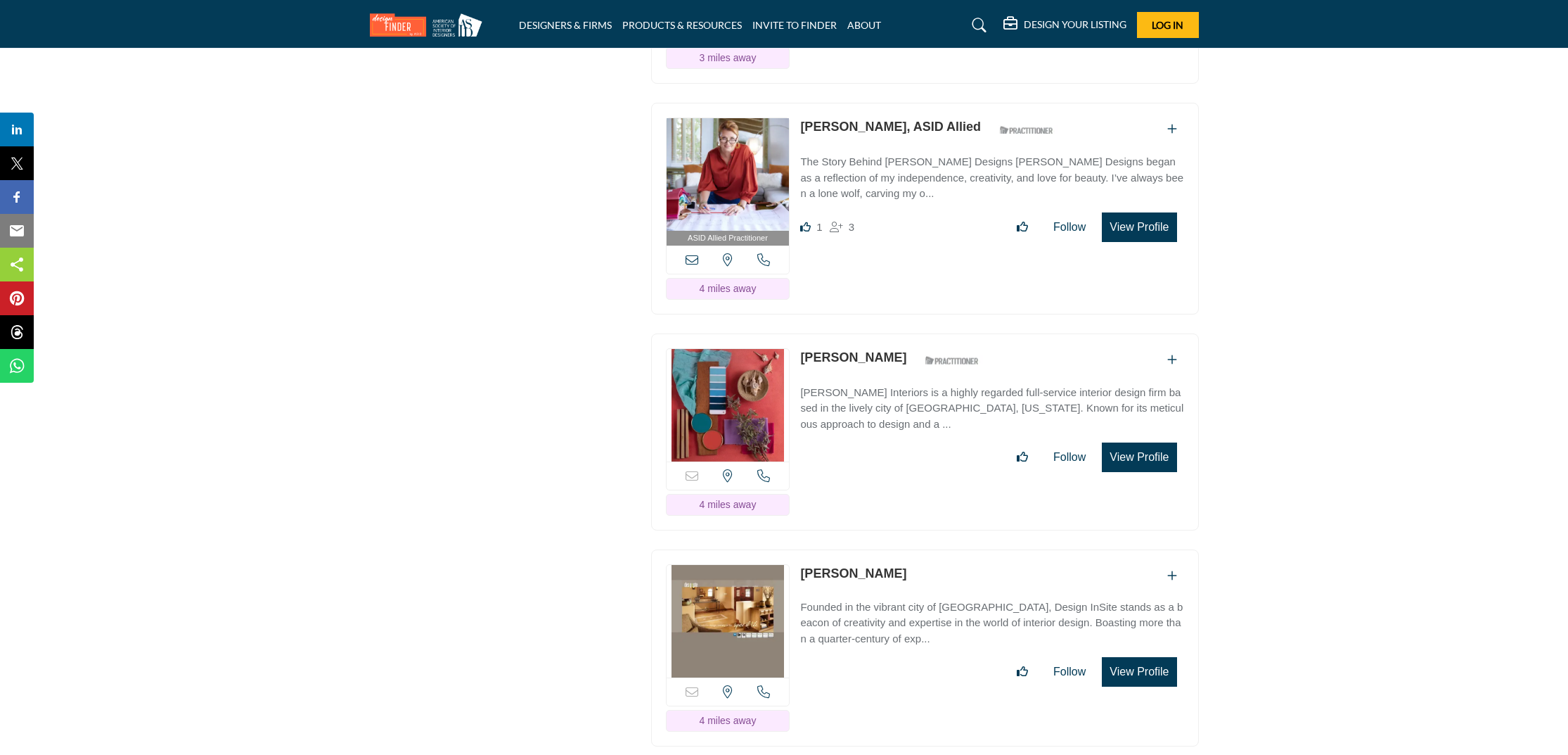
scroll to position [3386, 0]
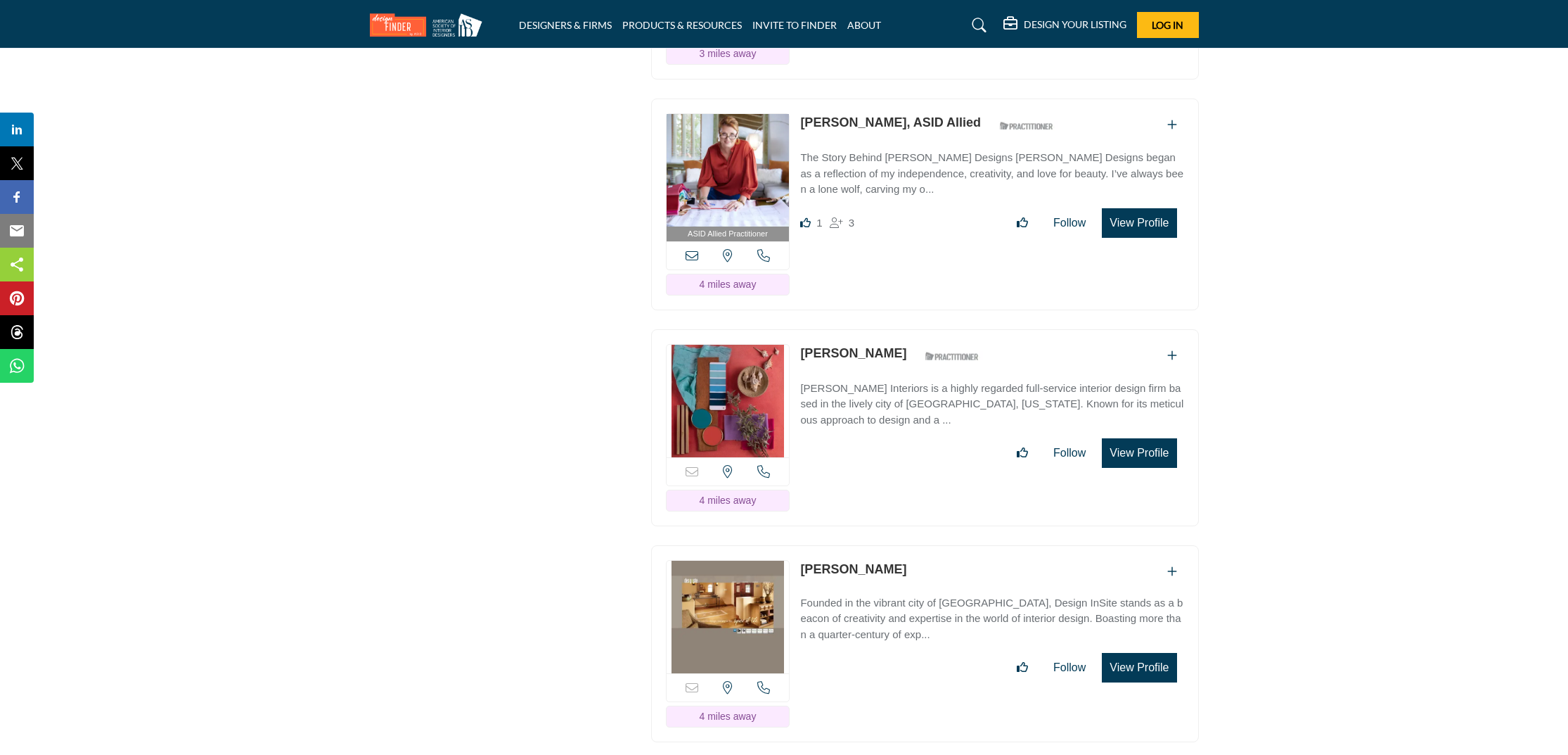
drag, startPoint x: 883, startPoint y: 310, endPoint x: 795, endPoint y: 306, distance: 88.1
click at [795, 329] on div "Email is currently unavailable for this contact. California, USA 4 miles away" at bounding box center [924, 427] width 547 height 197
copy link "[PERSON_NAME]"
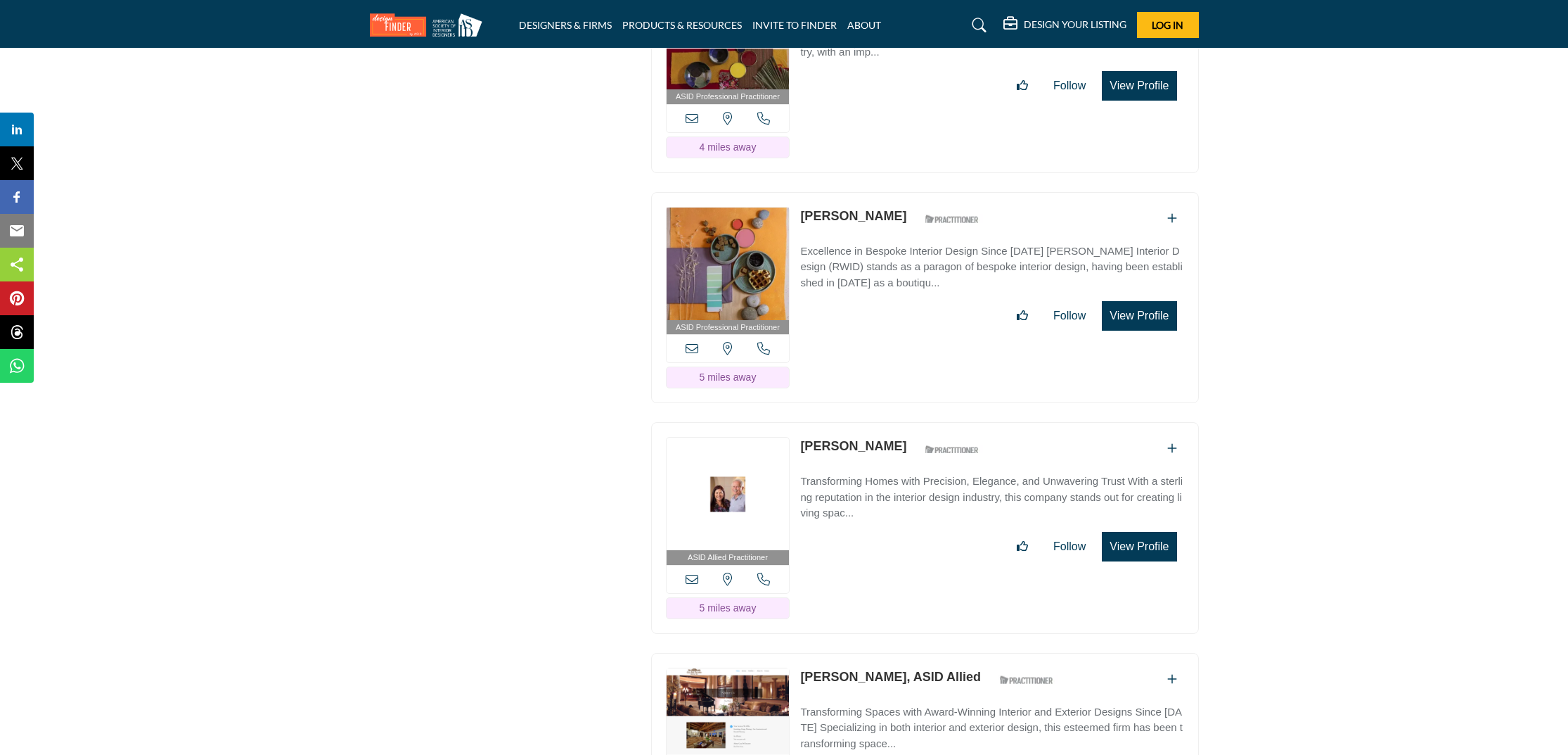
scroll to position [4409, 0]
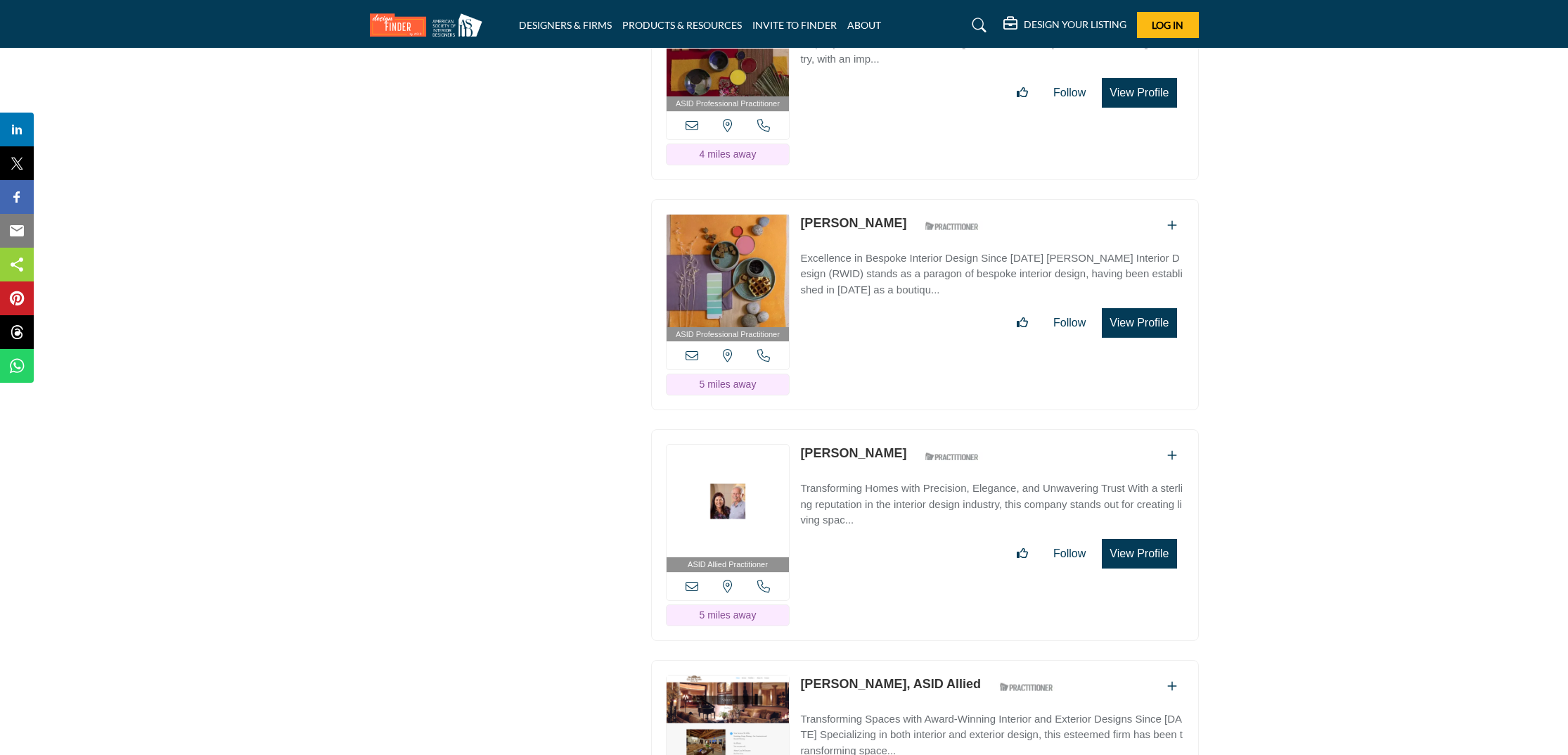
drag, startPoint x: 884, startPoint y: 179, endPoint x: 802, endPoint y: 172, distance: 82.3
click at [802, 214] on div "Robin Wilson ASID Qualified Practitioner who validates work and experience to h…" at bounding box center [893, 225] width 187 height 24
copy link "[PERSON_NAME]"
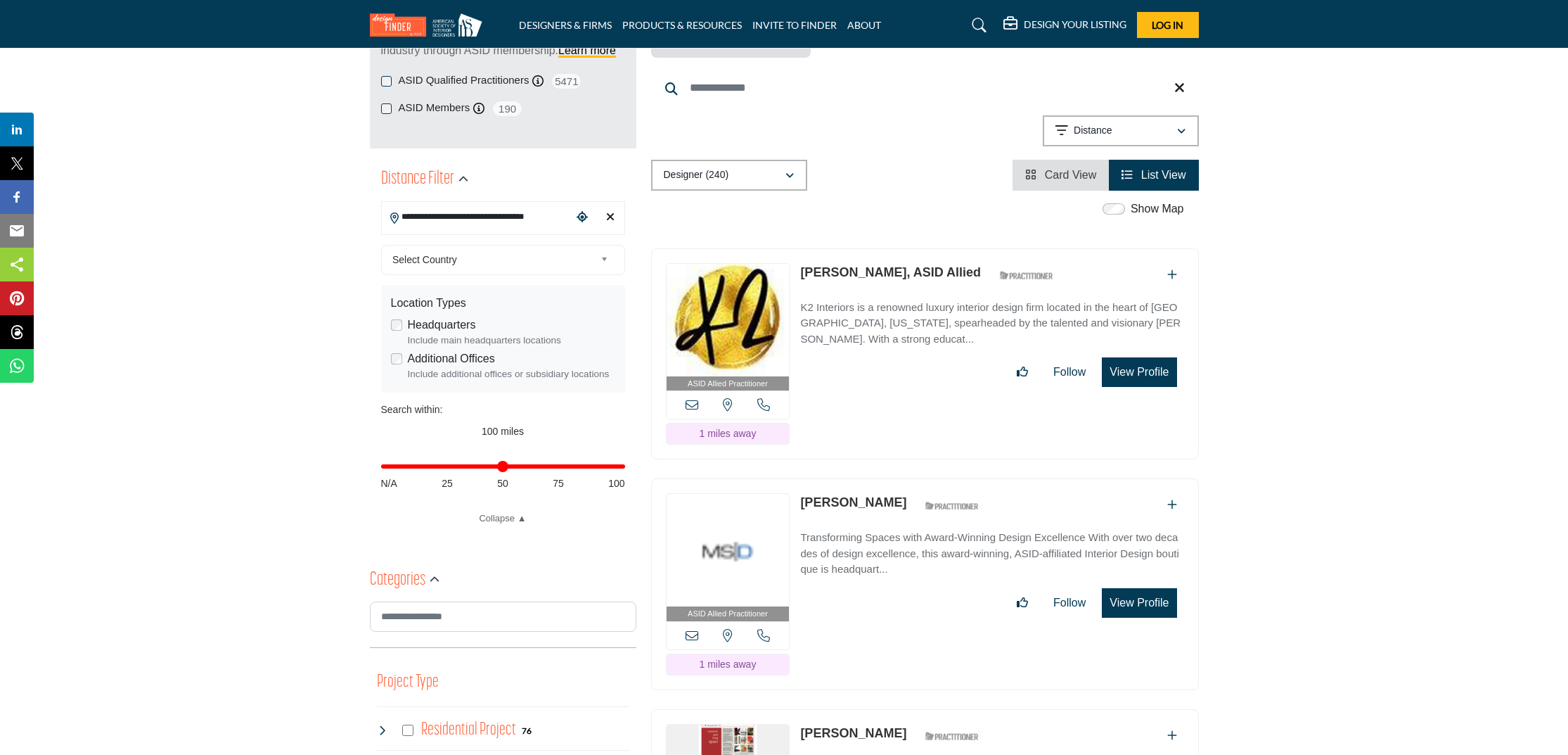
scroll to position [331, 0]
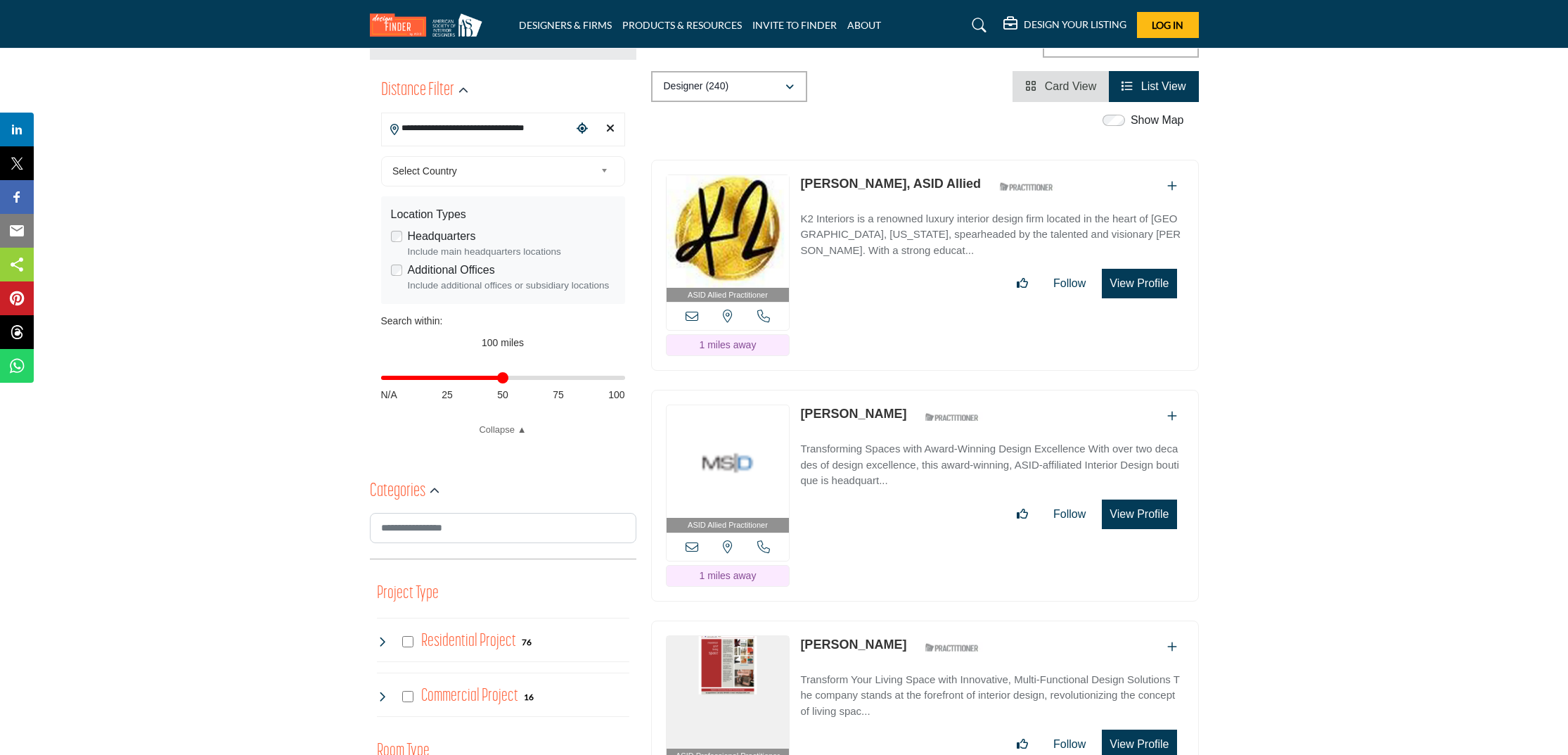
drag, startPoint x: 508, startPoint y: 376, endPoint x: 537, endPoint y: 364, distance: 31.4
type input "**"
click at [508, 376] on input "Distance in miles" at bounding box center [504, 377] width 244 height 3
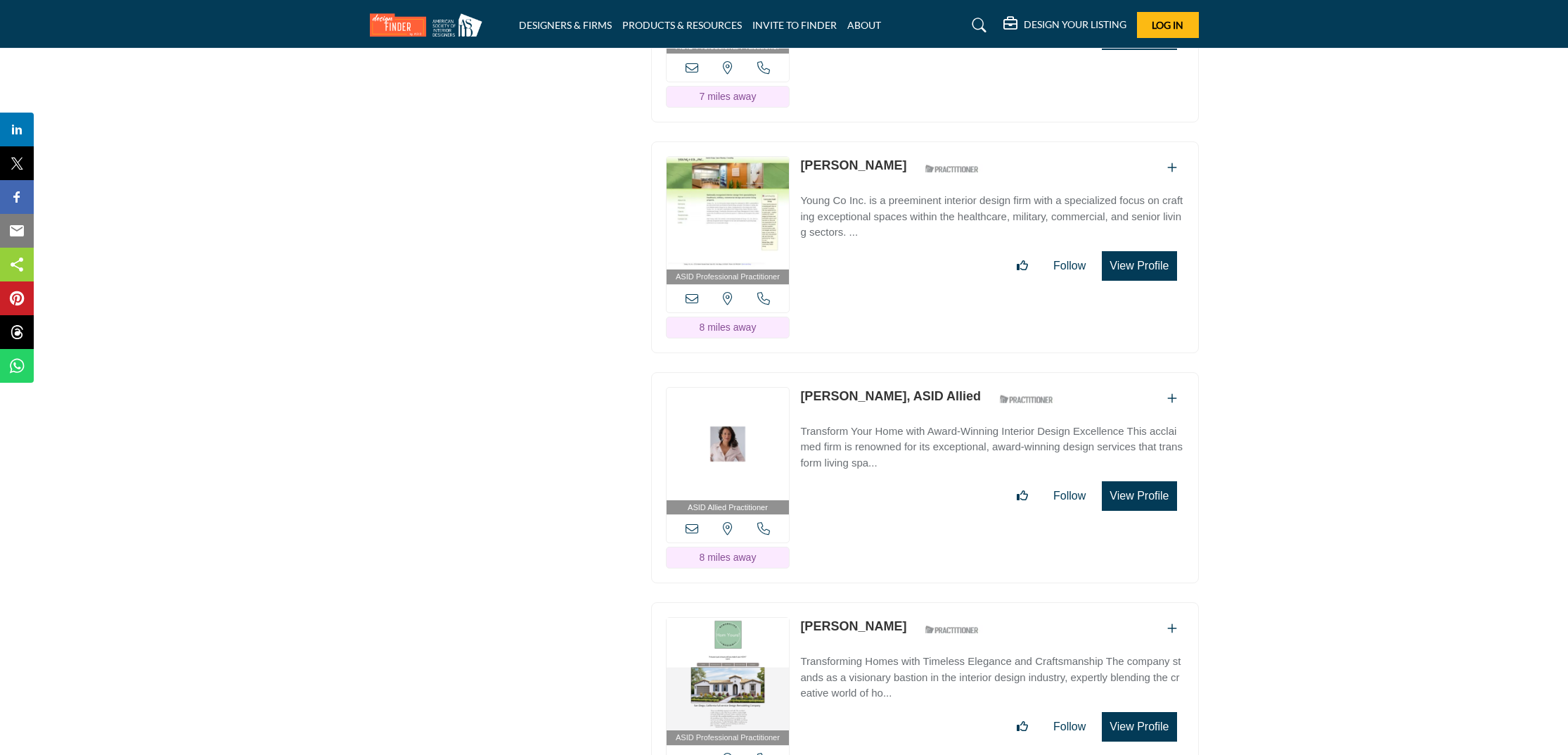
scroll to position [5629, 0]
drag, startPoint x: 896, startPoint y: 345, endPoint x: 801, endPoint y: 338, distance: 95.3
click at [801, 385] on div "Rebecca Flynn, ASID Allied ASID Qualified Practitioner who validates work and e…" at bounding box center [930, 397] width 261 height 24
copy link "[PERSON_NAME], ASID Allied"
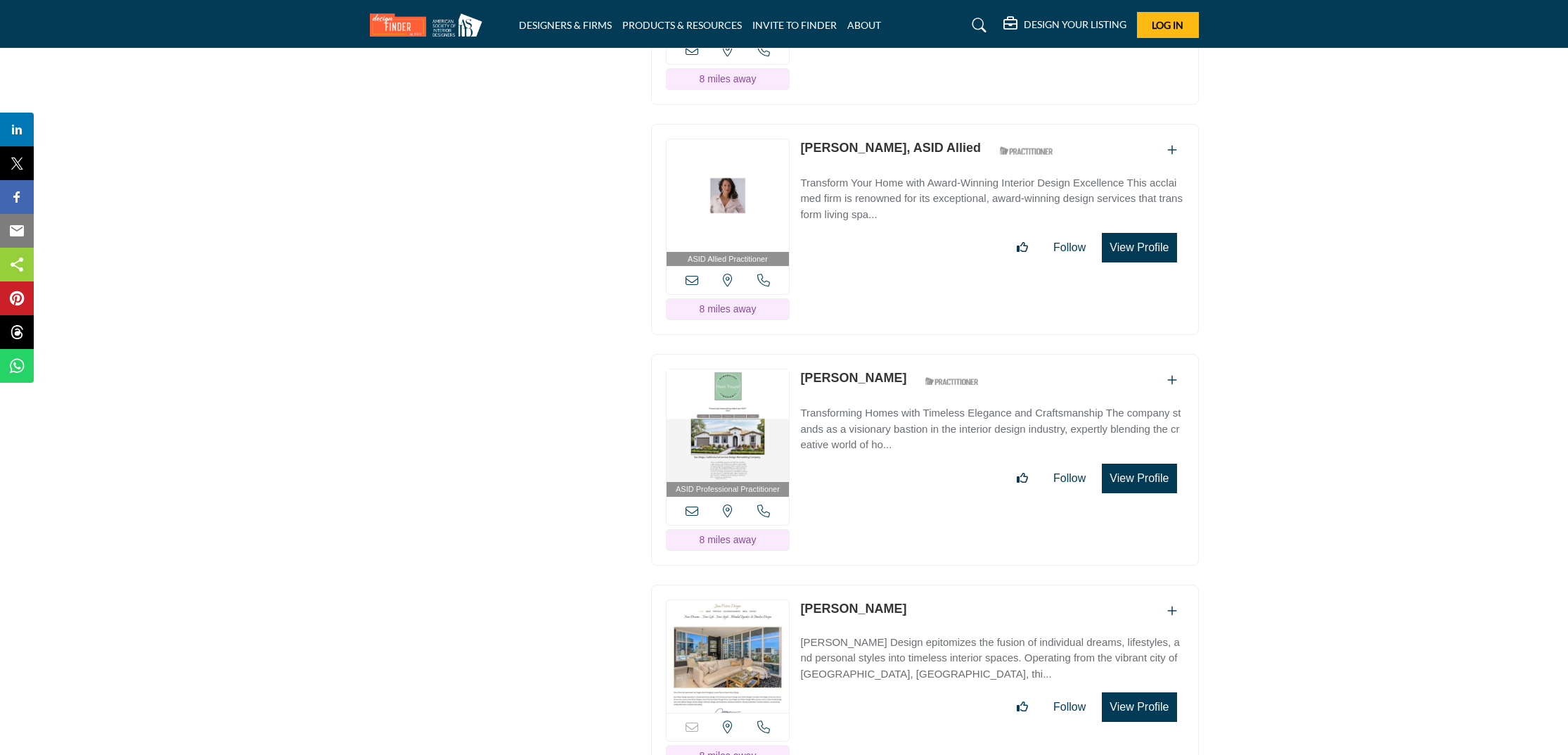
scroll to position [6028, 0]
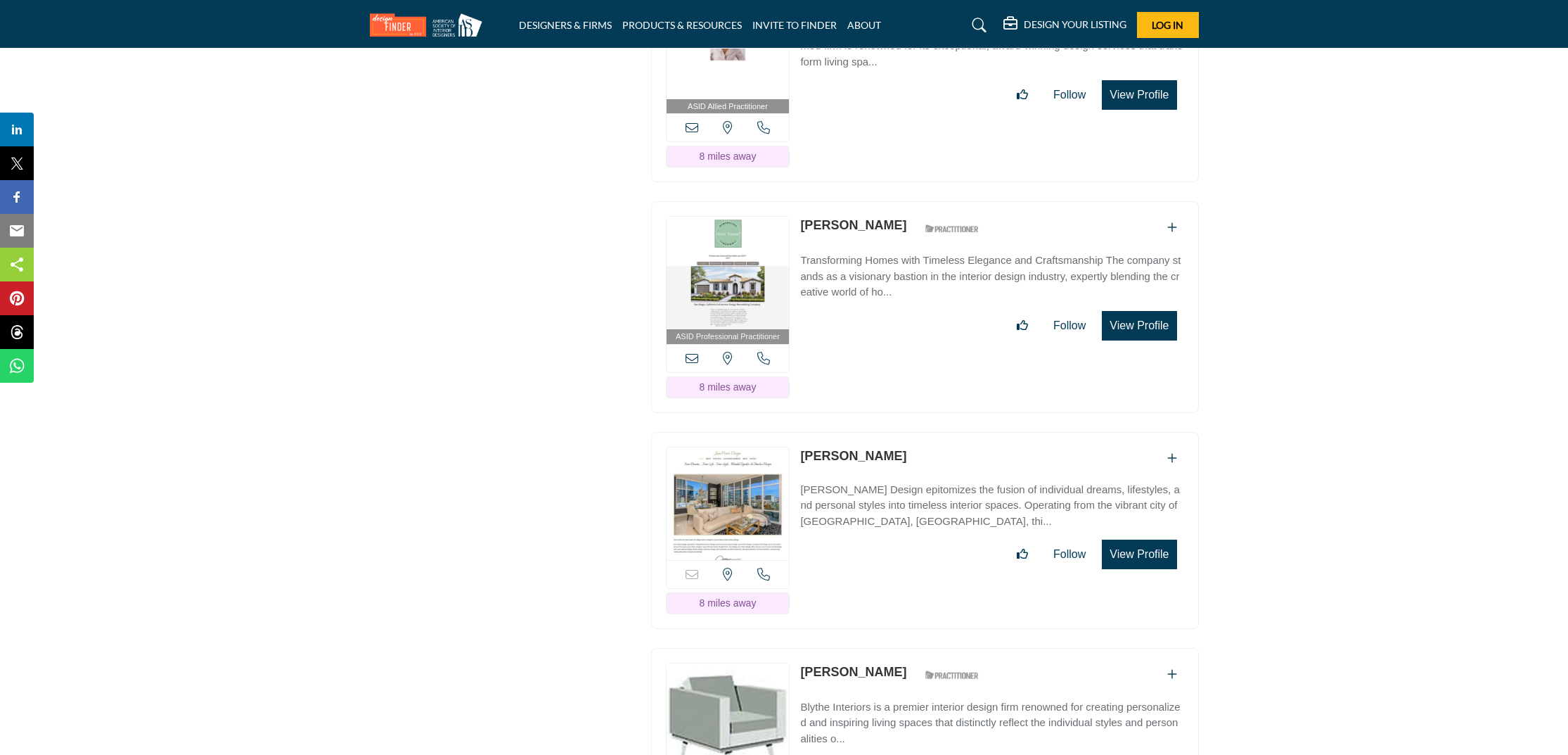
drag, startPoint x: 912, startPoint y: 165, endPoint x: 813, endPoint y: 172, distance: 99.2
click at [808, 215] on div "Laura Landegent ASID Qualified Practitioner who validates work and experience t…" at bounding box center [893, 227] width 187 height 24
drag, startPoint x: 906, startPoint y: 170, endPoint x: 802, endPoint y: 166, distance: 104.1
click at [802, 215] on div "Laura Landegent ASID Qualified Practitioner who validates work and experience t…" at bounding box center [893, 227] width 187 height 24
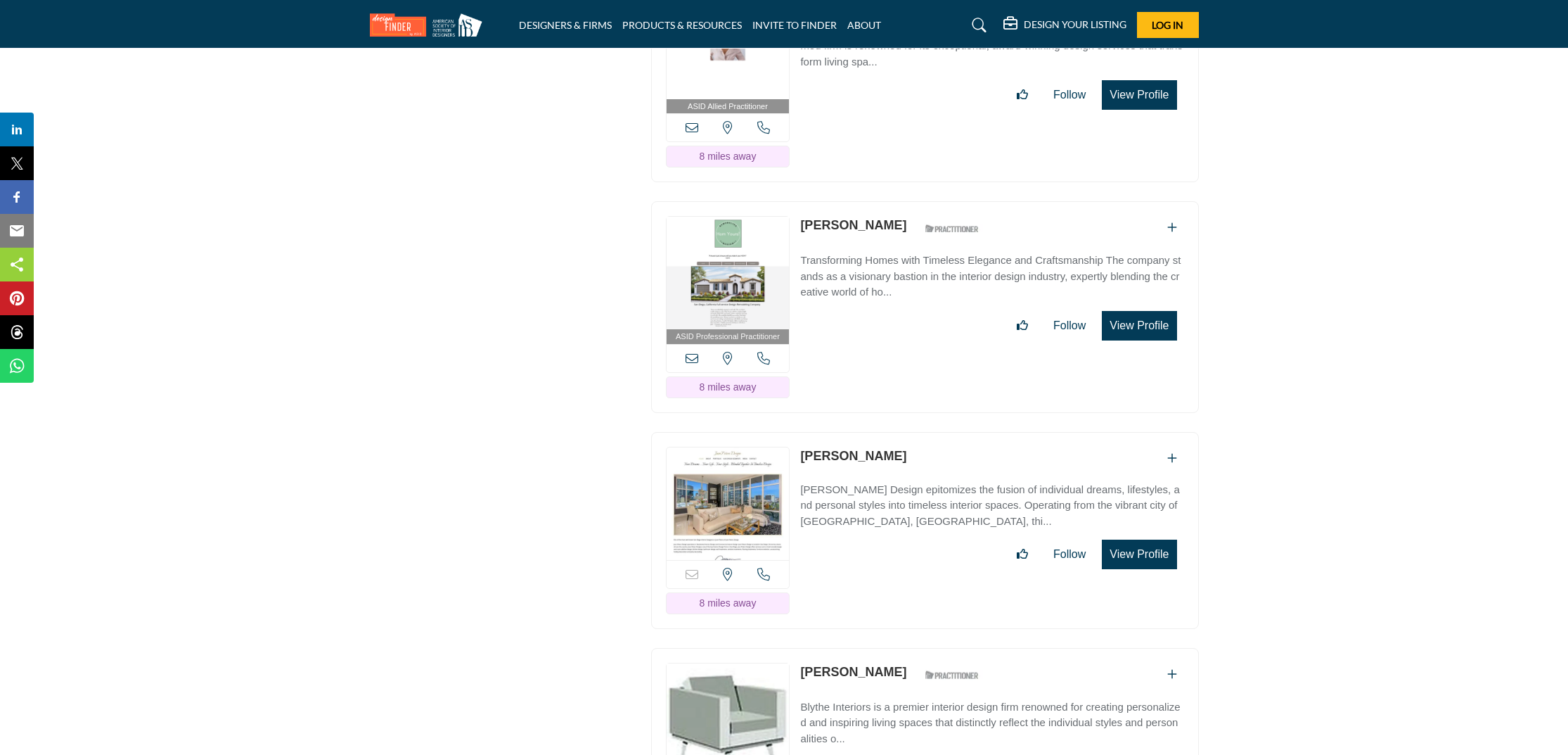
copy link "[PERSON_NAME]"
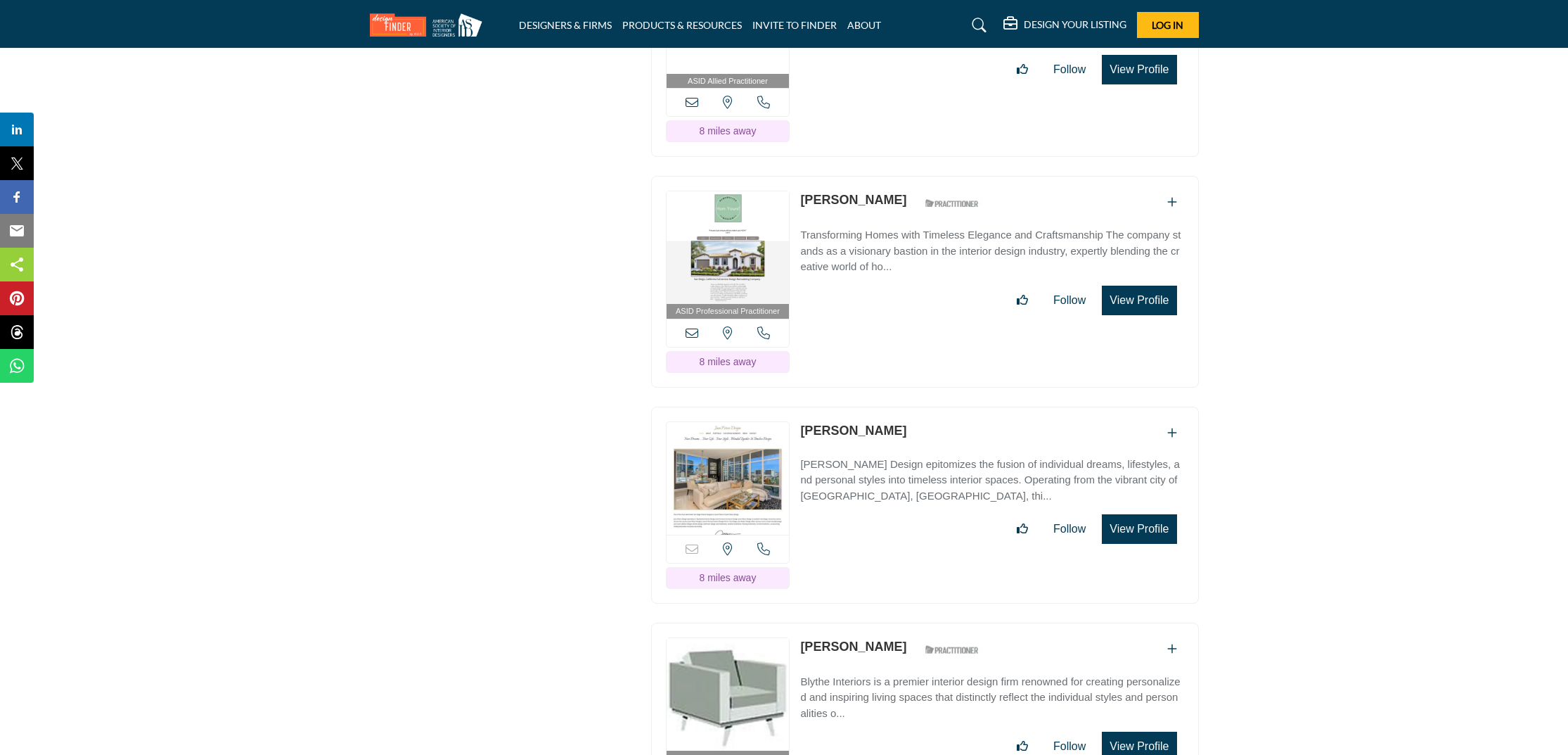
drag, startPoint x: 907, startPoint y: 368, endPoint x: 803, endPoint y: 362, distance: 104.2
click at [803, 421] on div "[PERSON_NAME]" at bounding box center [991, 433] width 383 height 23
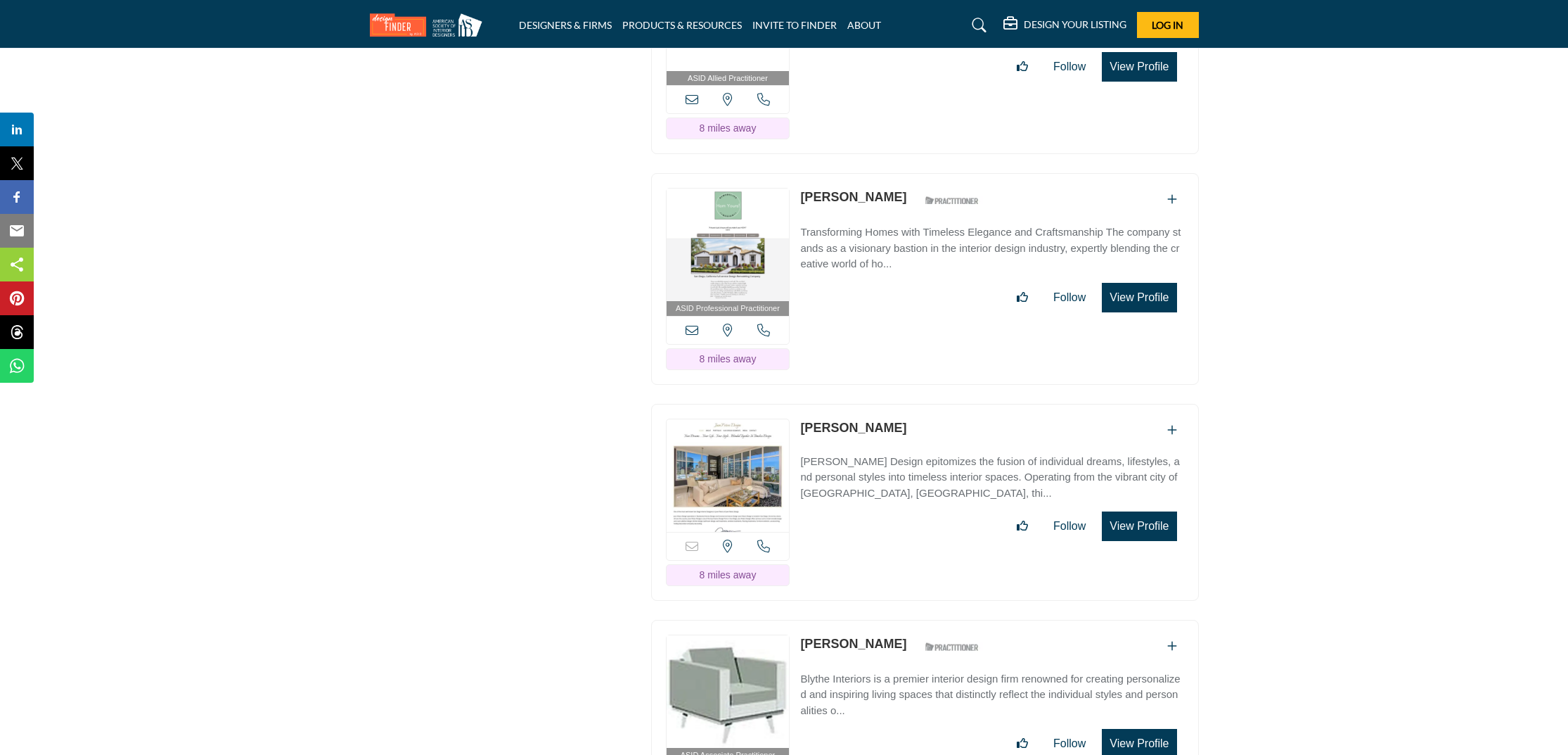
copy link "[PERSON_NAME]"
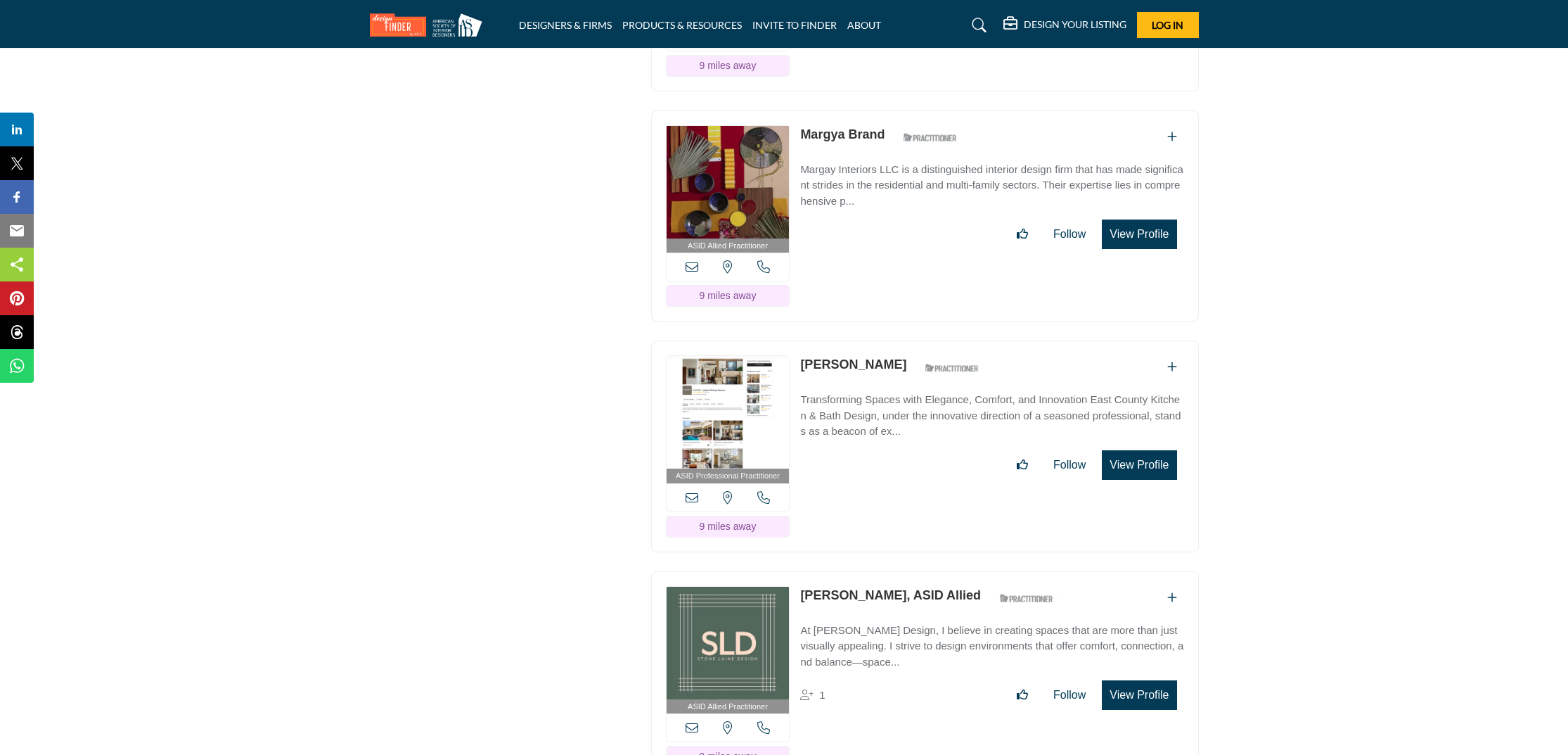
scroll to position [7023, 0]
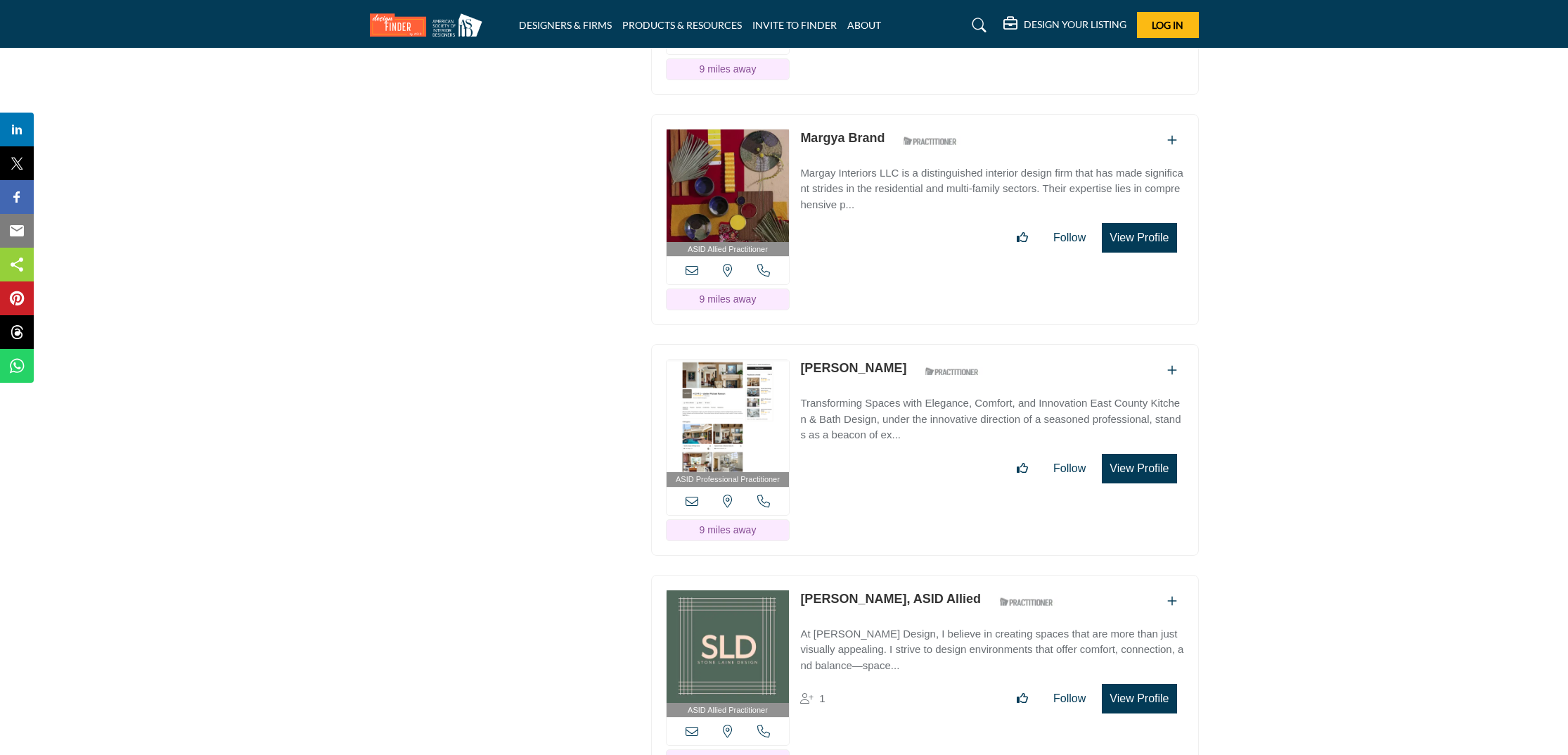
drag, startPoint x: 902, startPoint y: 303, endPoint x: 805, endPoint y: 303, distance: 97.0
click at [805, 359] on div "Michael Ranson ASID Qualified Practitioner who validates work and experience to…" at bounding box center [893, 371] width 187 height 24
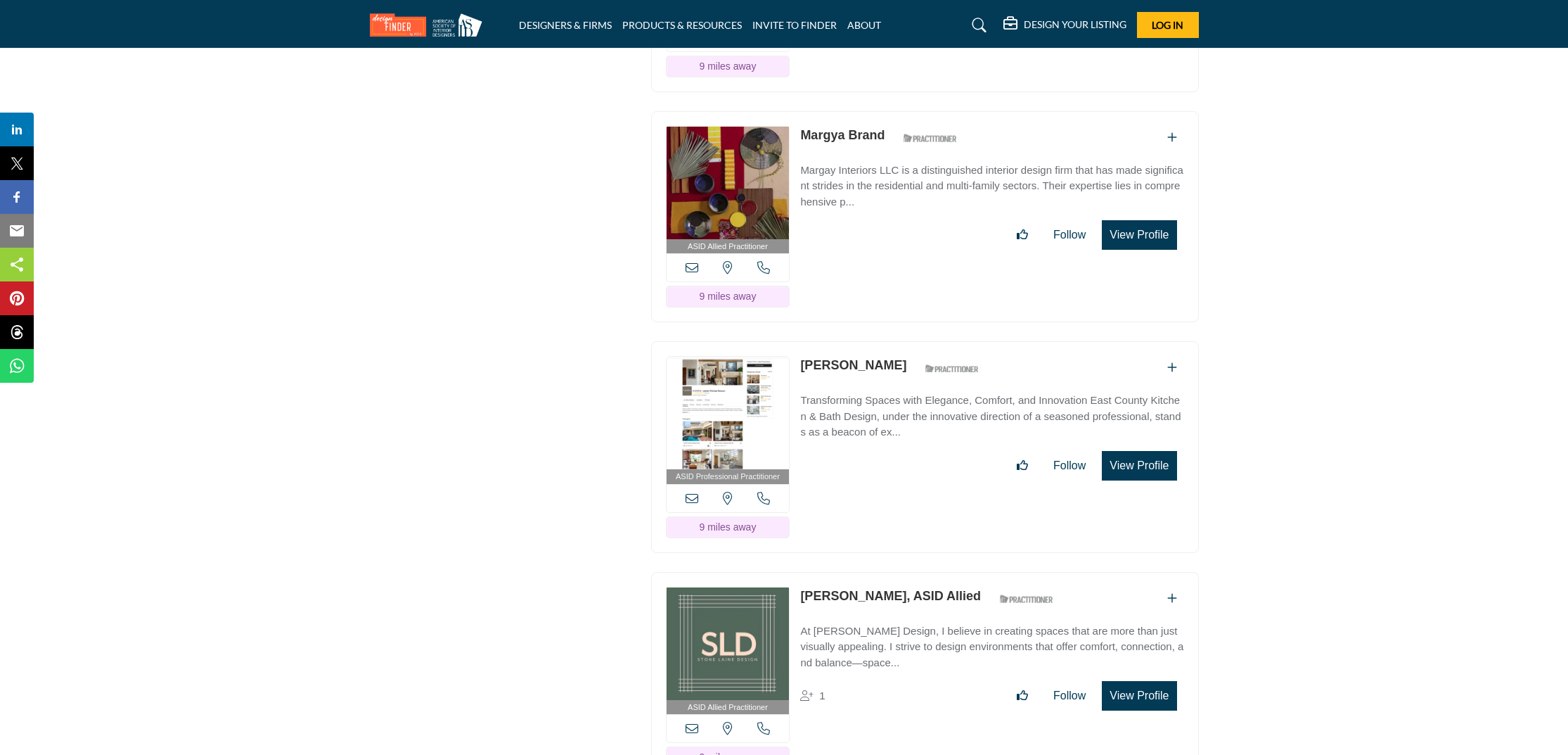
scroll to position [7028, 0]
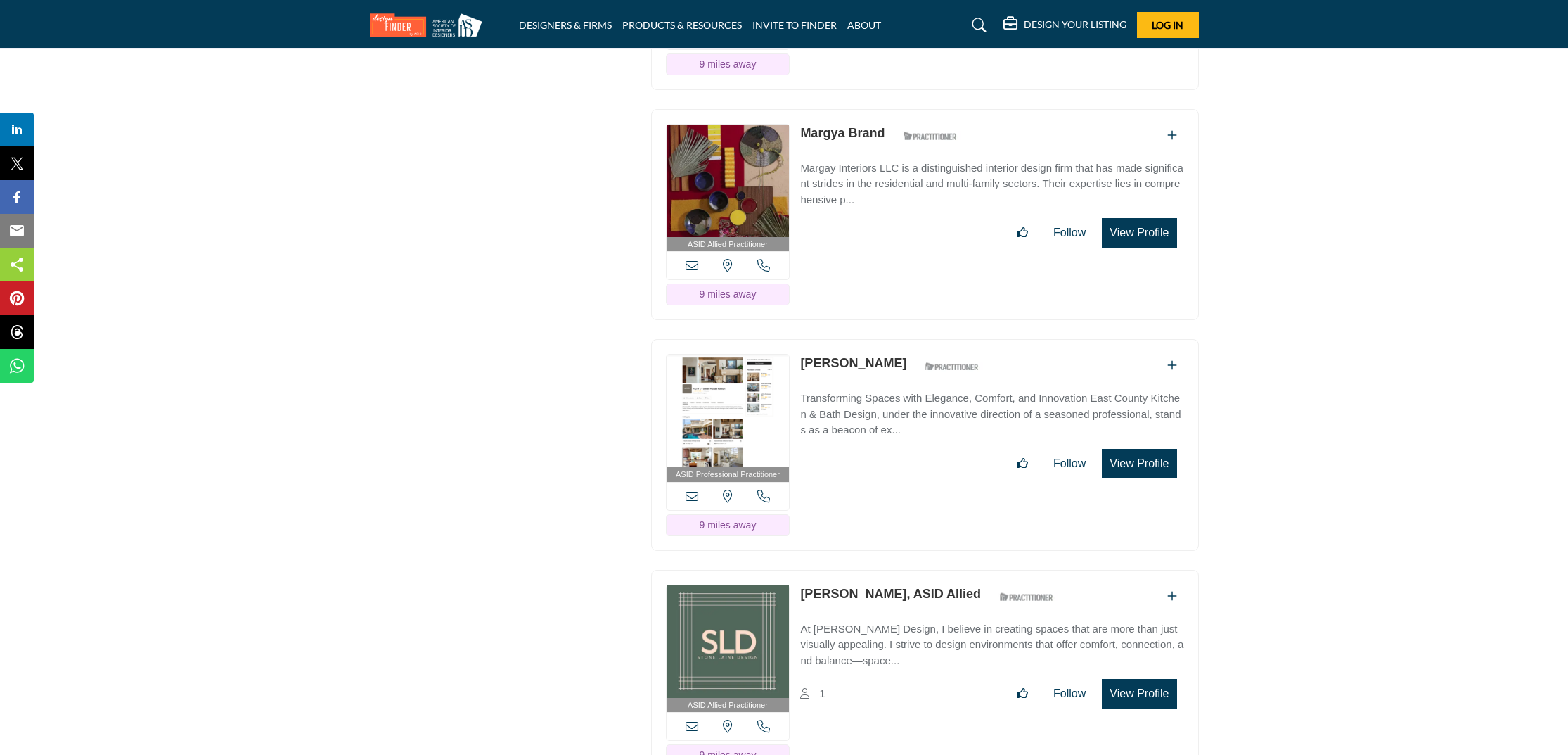
copy link "[PERSON_NAME]"
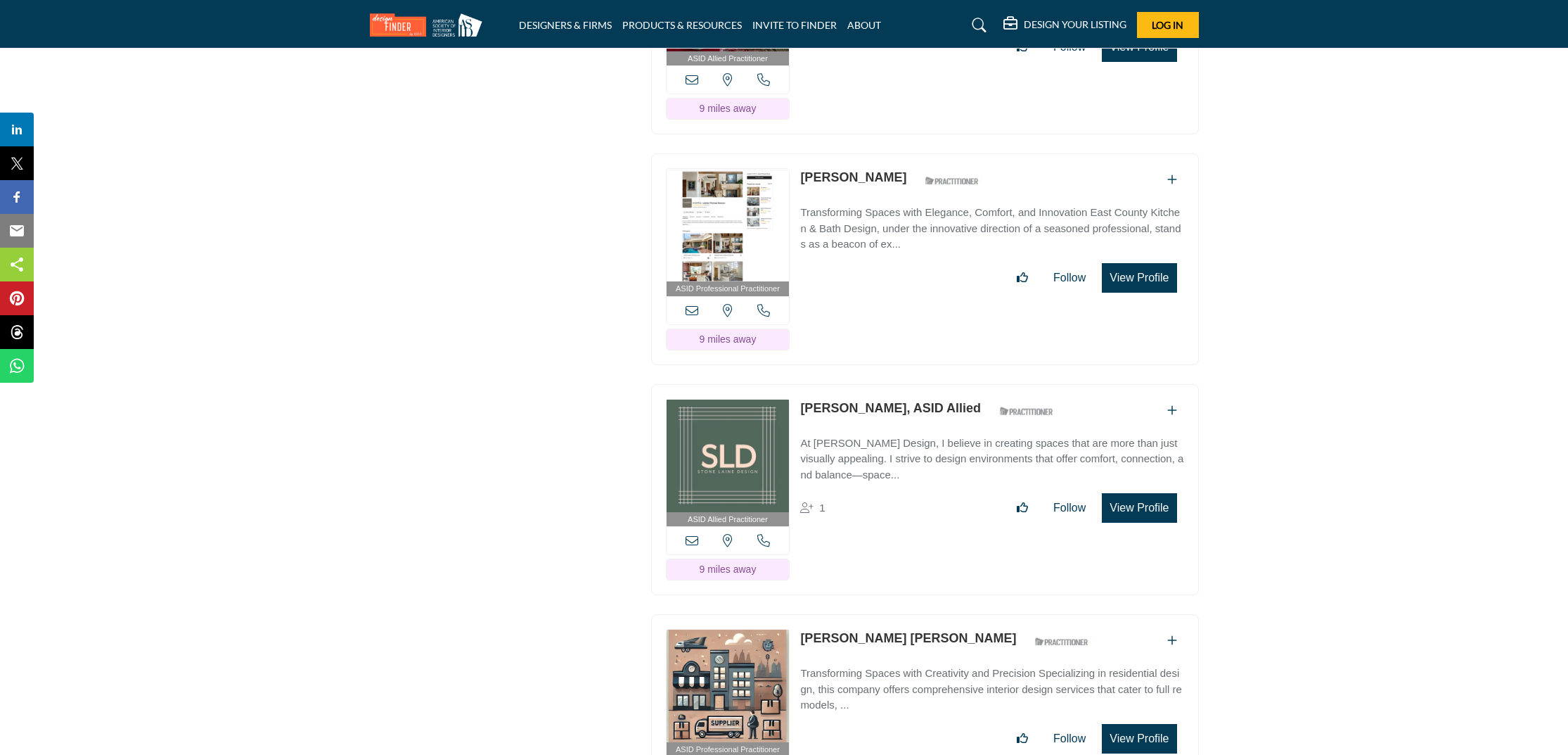
scroll to position [7215, 0]
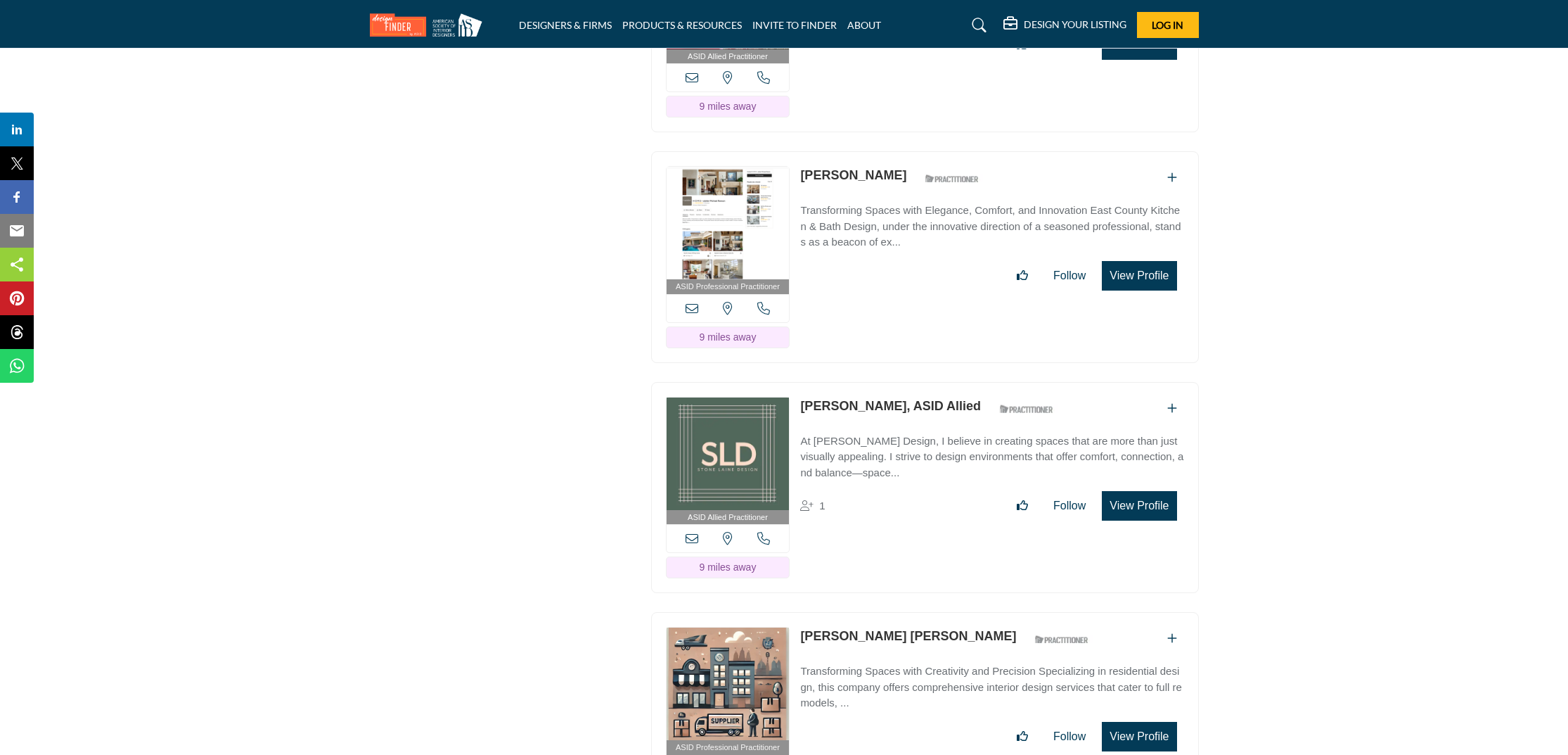
drag, startPoint x: 888, startPoint y: 349, endPoint x: 799, endPoint y: 346, distance: 89.1
click at [799, 382] on div "ASID Allied Practitioner ASID Allied Practitioners have successfully completed …" at bounding box center [924, 487] width 547 height 212
drag, startPoint x: 894, startPoint y: 352, endPoint x: 802, endPoint y: 340, distance: 92.8
click at [802, 397] on div "Kirstin Nielsen, ASID Allied ASID Qualified Practitioner who validates work and…" at bounding box center [930, 408] width 261 height 24
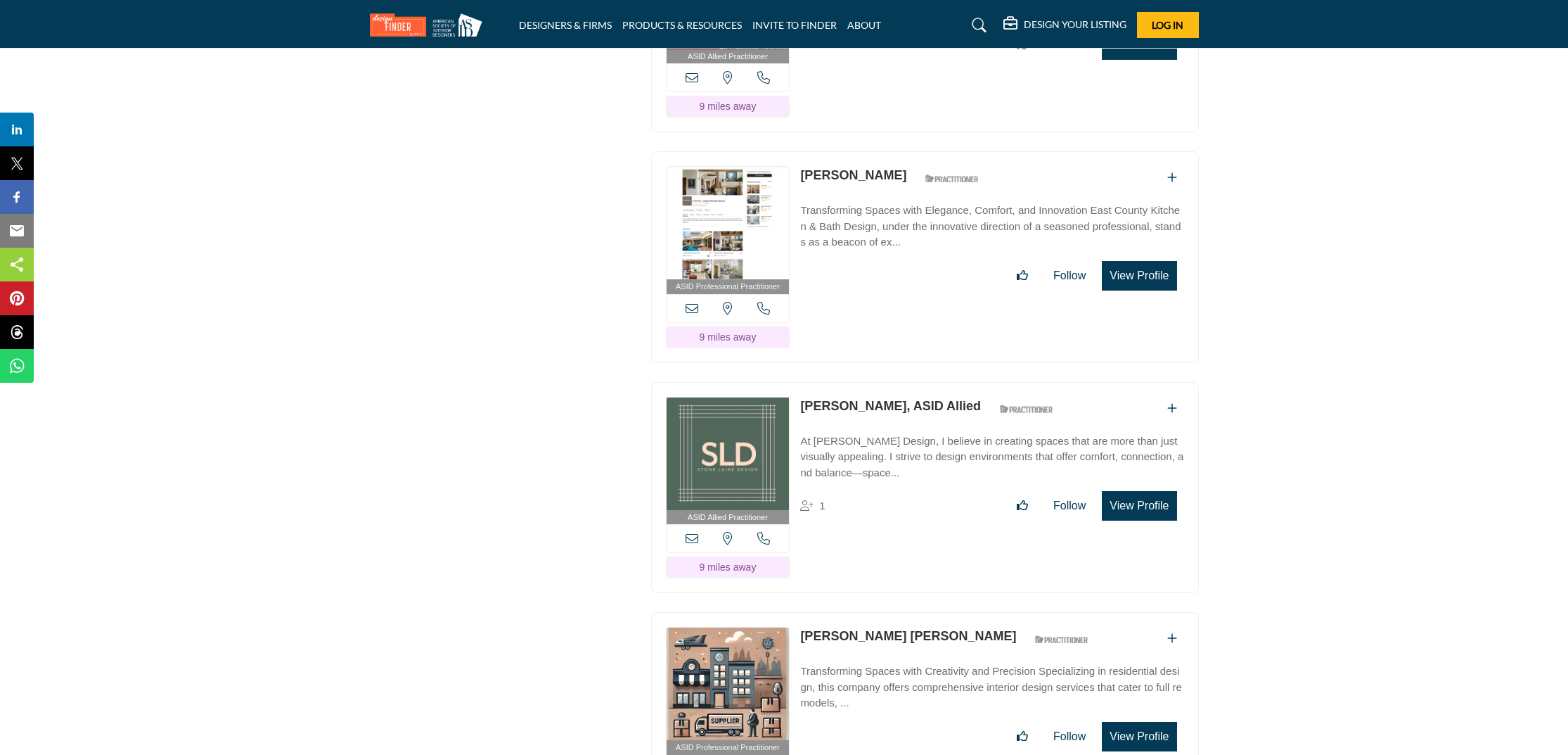
copy link "[PERSON_NAME], ASID Allied"
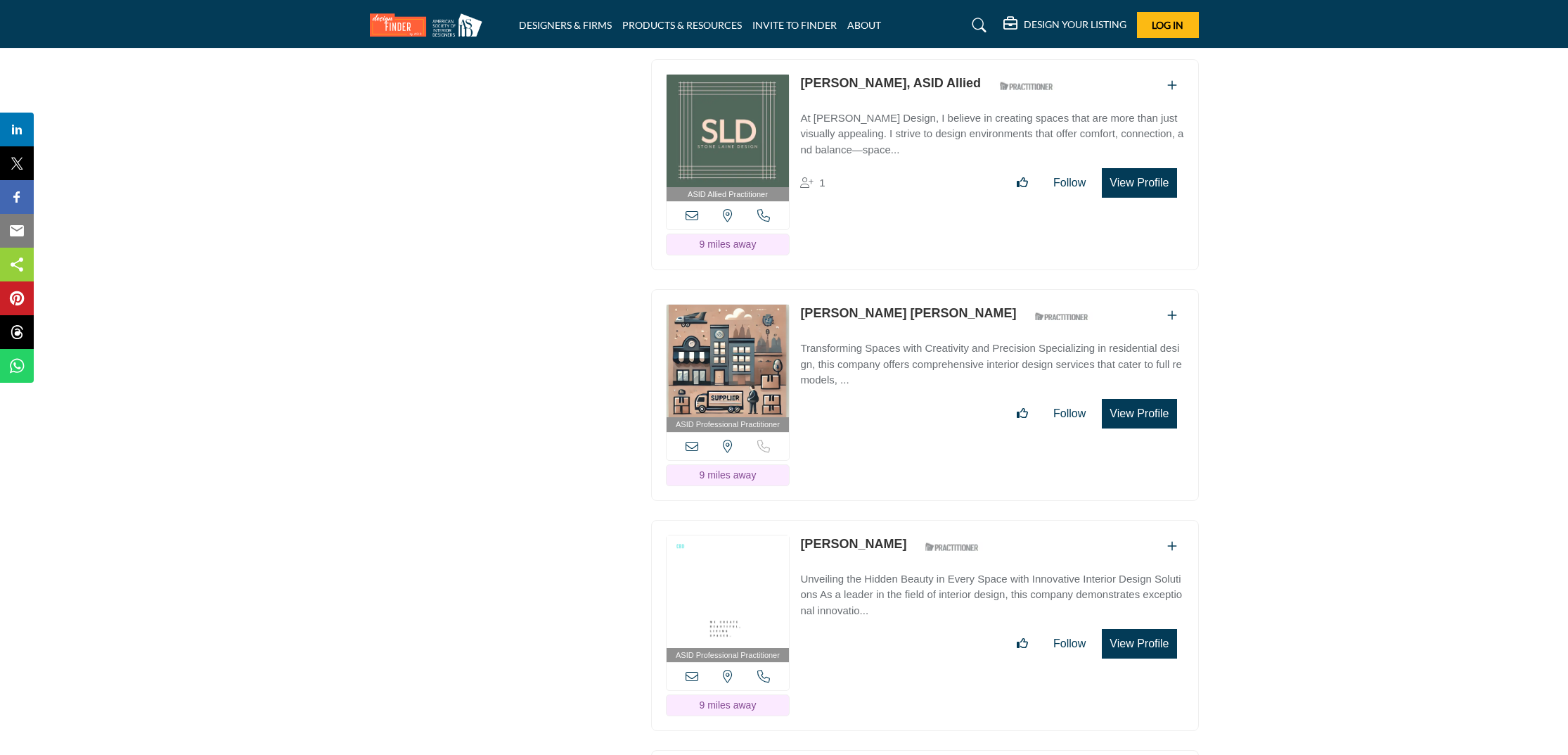
scroll to position [7539, 0]
drag, startPoint x: 909, startPoint y: 261, endPoint x: 803, endPoint y: 250, distance: 106.6
click at [803, 303] on div "Arnaz Khambatta ASID Qualified Practitioner who validates work and experience t…" at bounding box center [948, 315] width 296 height 24
copy link "[PERSON_NAME] [PERSON_NAME]"
drag, startPoint x: 924, startPoint y: 483, endPoint x: 805, endPoint y: 473, distance: 119.4
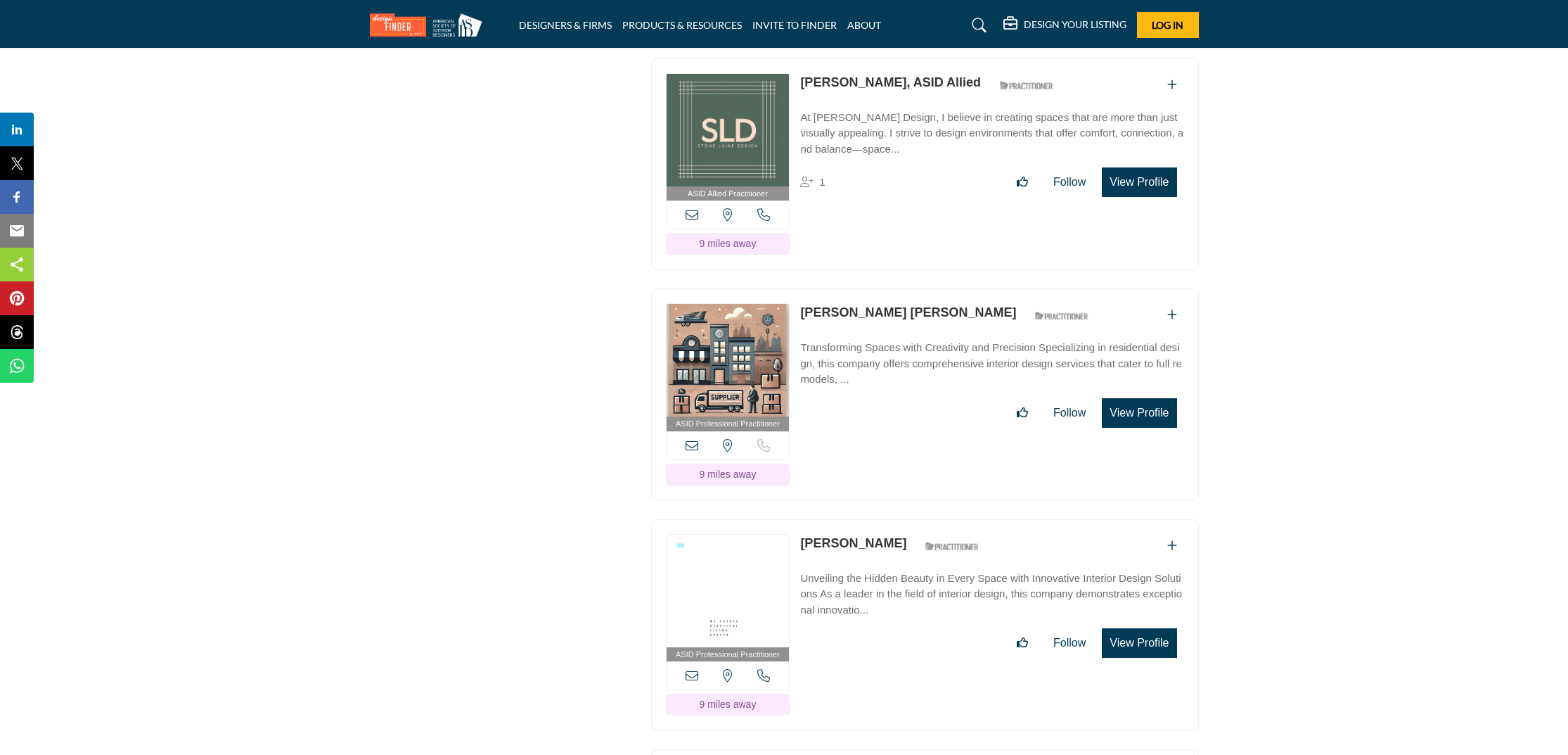
click at [805, 534] on div "Stephanie Calhoun ASID Qualified Practitioner who validates work and experience…" at bounding box center [893, 546] width 187 height 24
click at [571, 448] on div "ASID QUALIFIED DESIGNERS & MEMBERS Find Interior Designers, firms, suppliers, a…" at bounding box center [502, 149] width 281 height 14958
drag, startPoint x: 917, startPoint y: 476, endPoint x: 803, endPoint y: 470, distance: 114.2
click at [802, 534] on div "Stephanie Calhoun ASID Qualified Practitioner who validates work and experience…" at bounding box center [893, 546] width 187 height 24
copy link "[PERSON_NAME]"
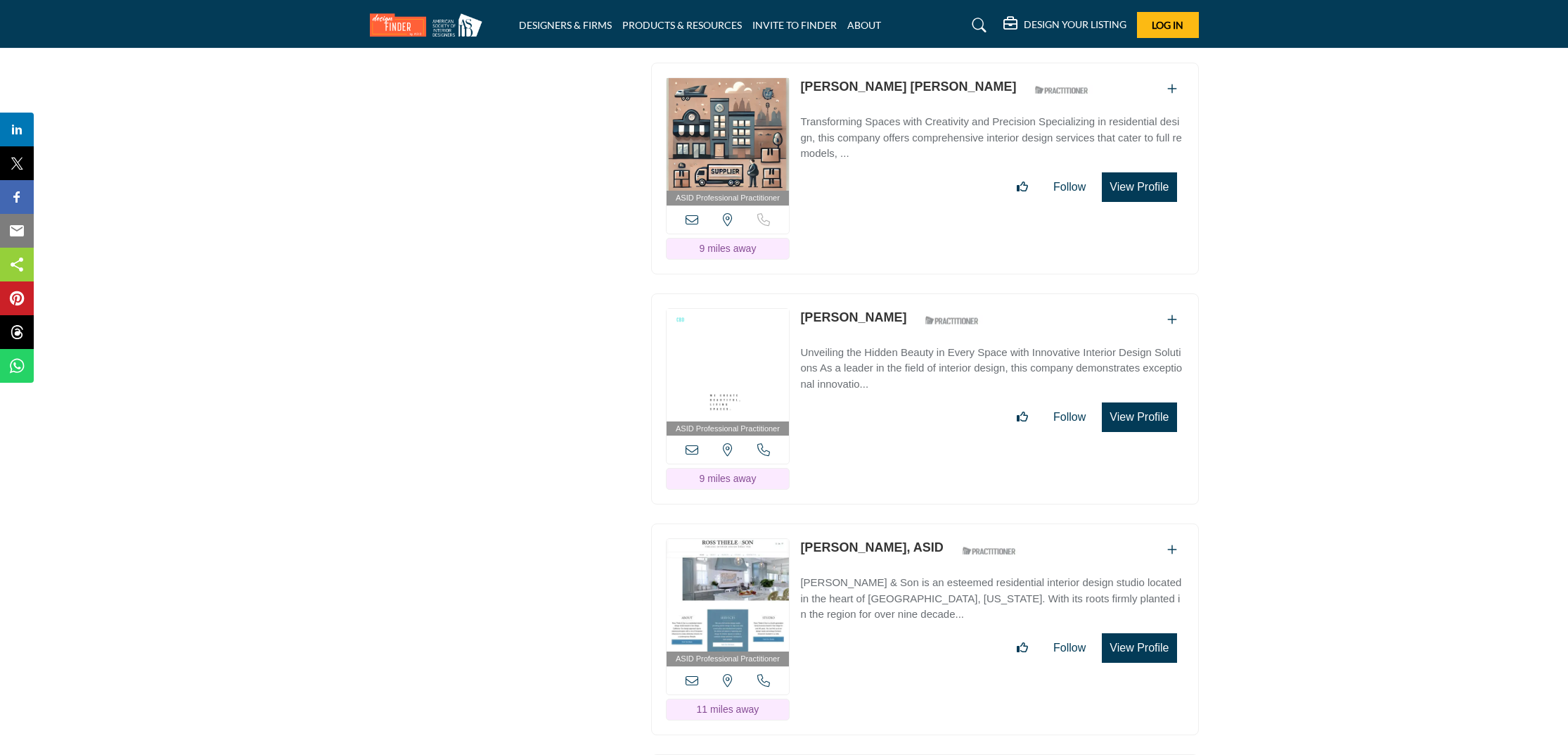
scroll to position [7843, 0]
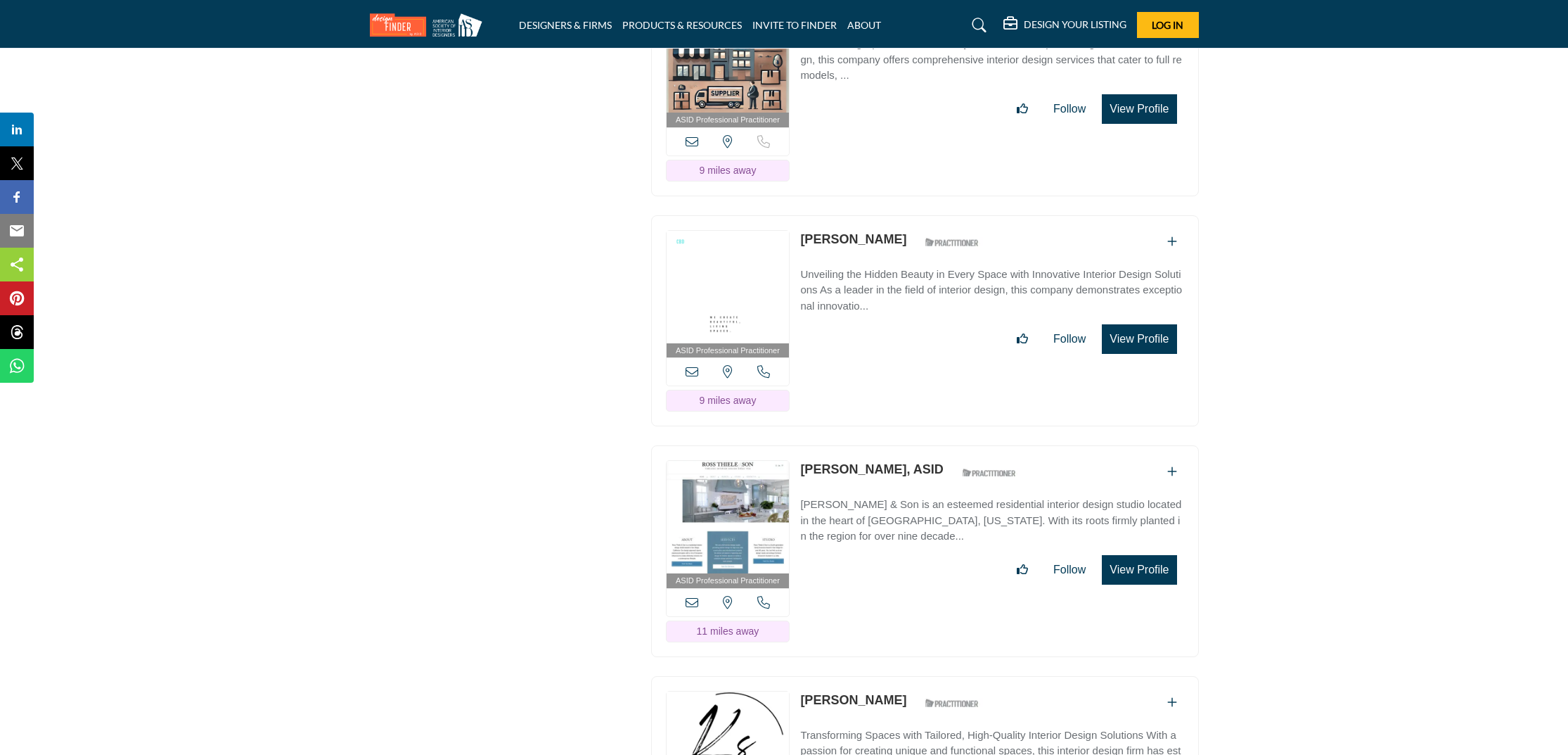
drag, startPoint x: 904, startPoint y: 408, endPoint x: 802, endPoint y: 396, distance: 102.7
click at [802, 460] on p "[PERSON_NAME], ASID" at bounding box center [871, 469] width 143 height 19
copy link "[PERSON_NAME], ASID"
